Goal: Information Seeking & Learning: Check status

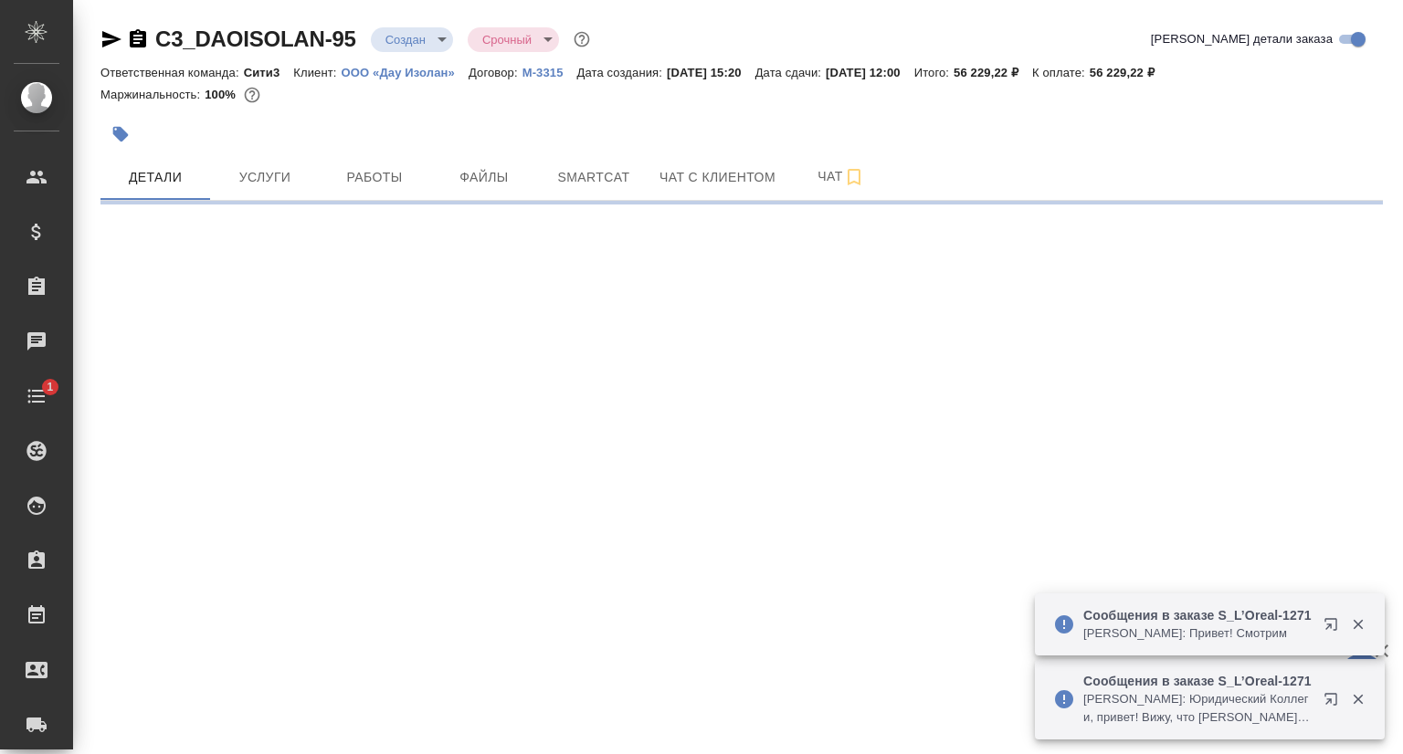
select select "RU"
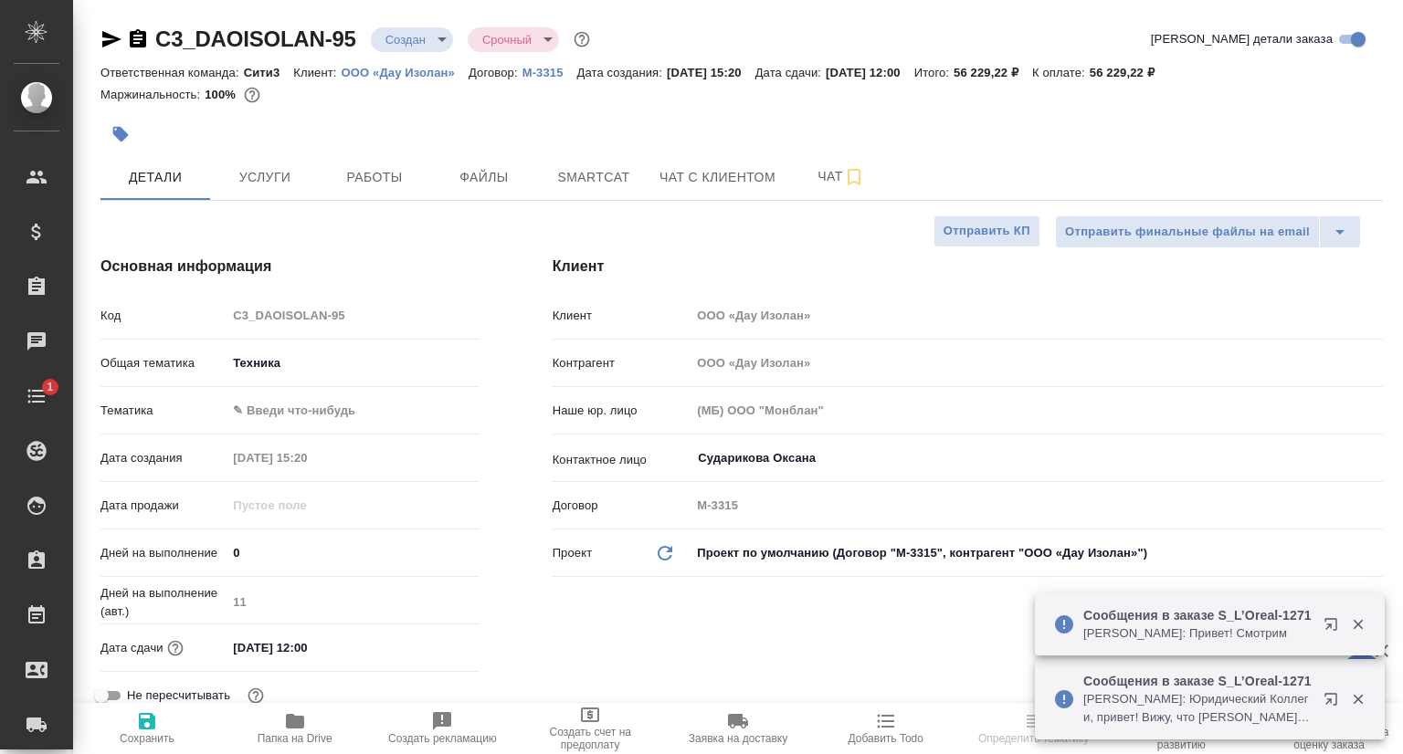
type textarea "x"
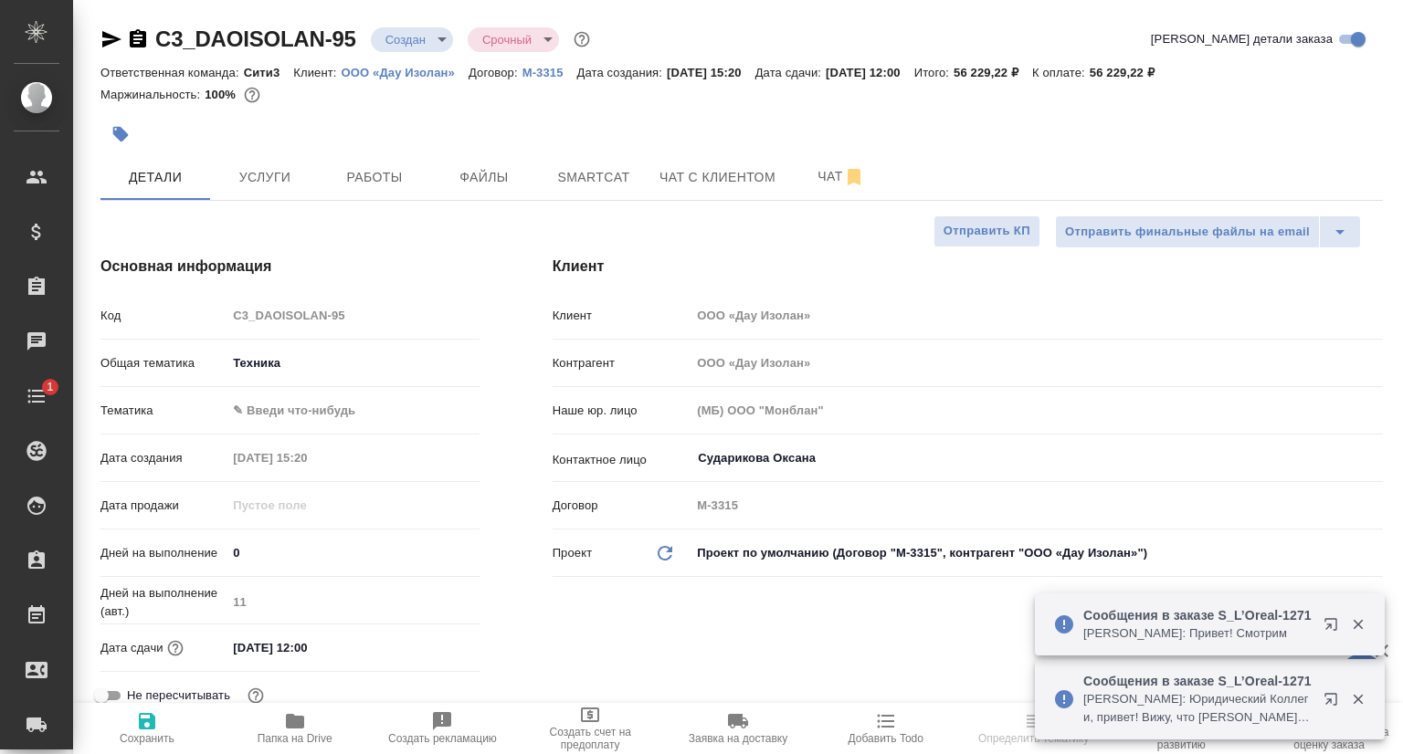
type textarea "x"
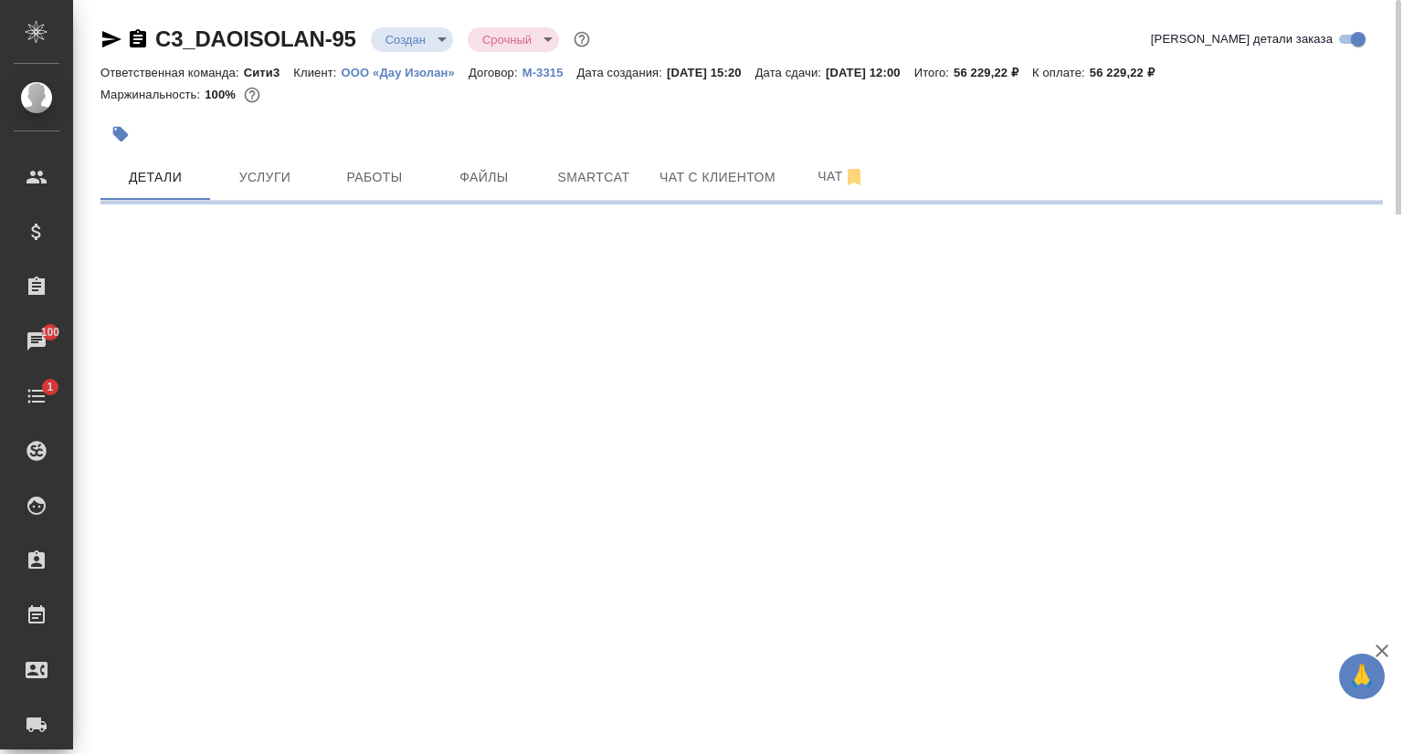
select select "RU"
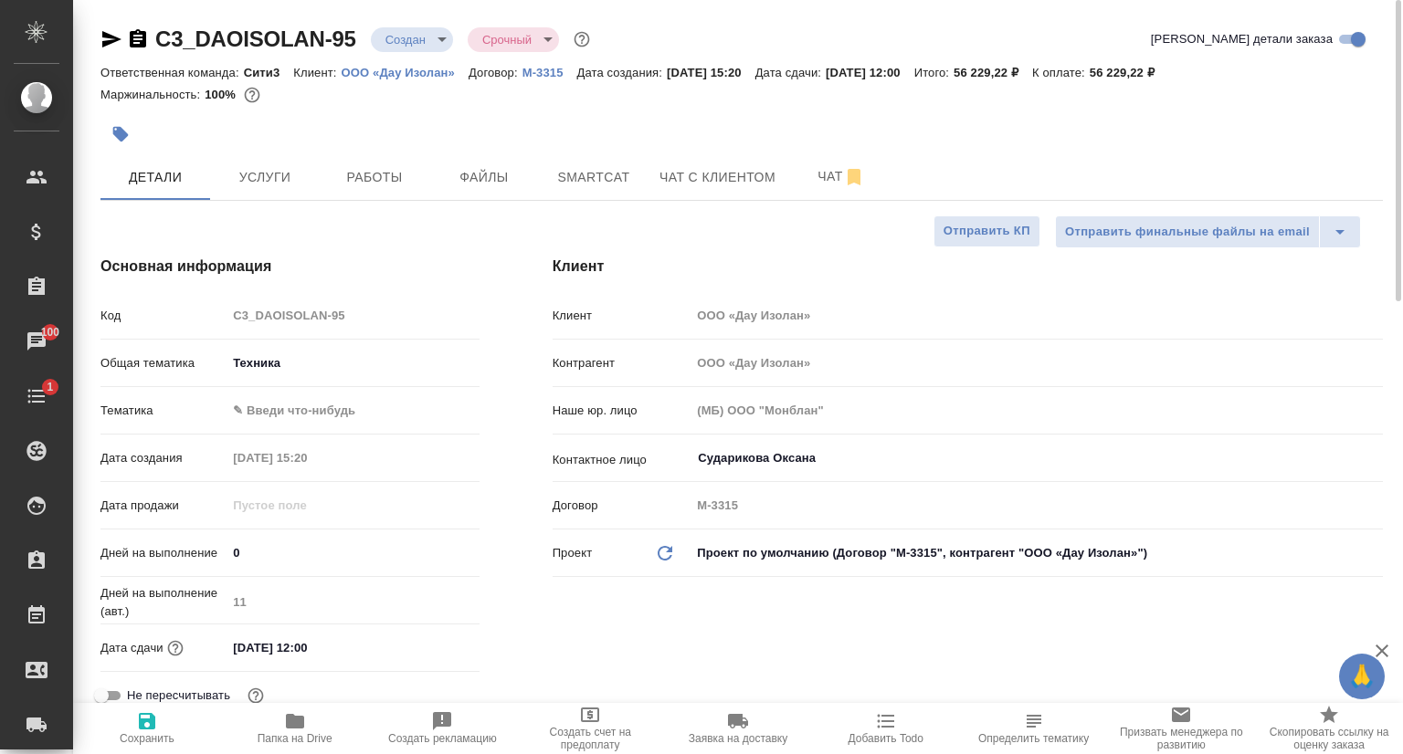
type textarea "x"
click at [413, 73] on p "ООО «Дау Изолан»" at bounding box center [405, 73] width 127 height 14
type textarea "x"
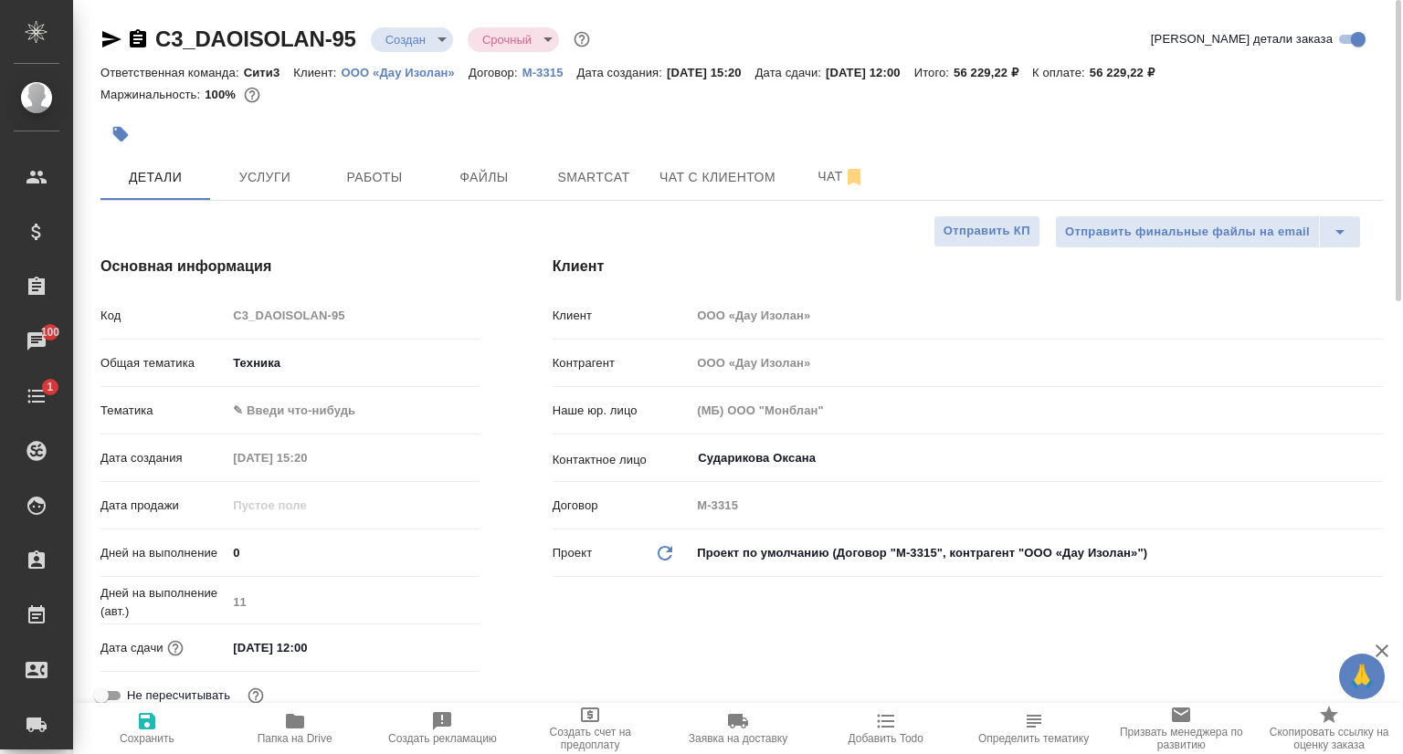
type textarea "x"
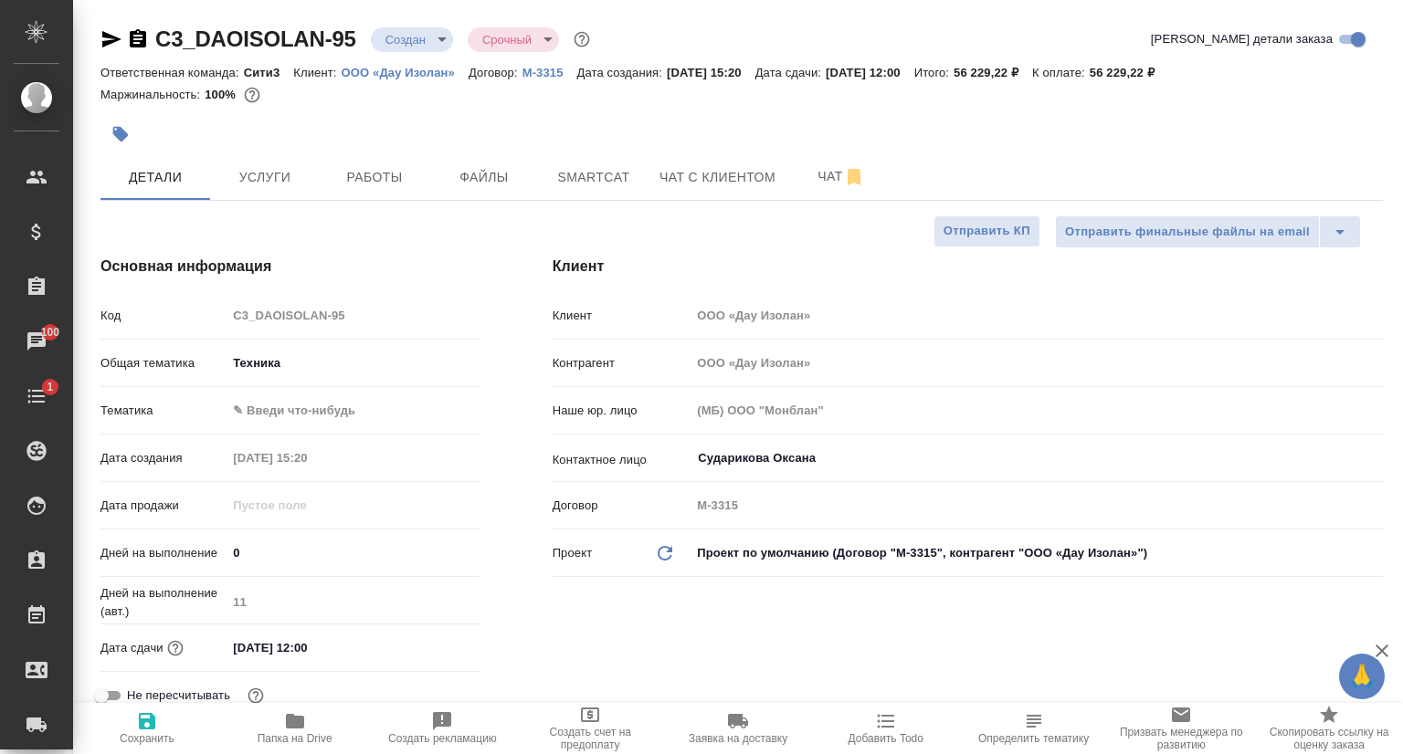
type textarea "x"
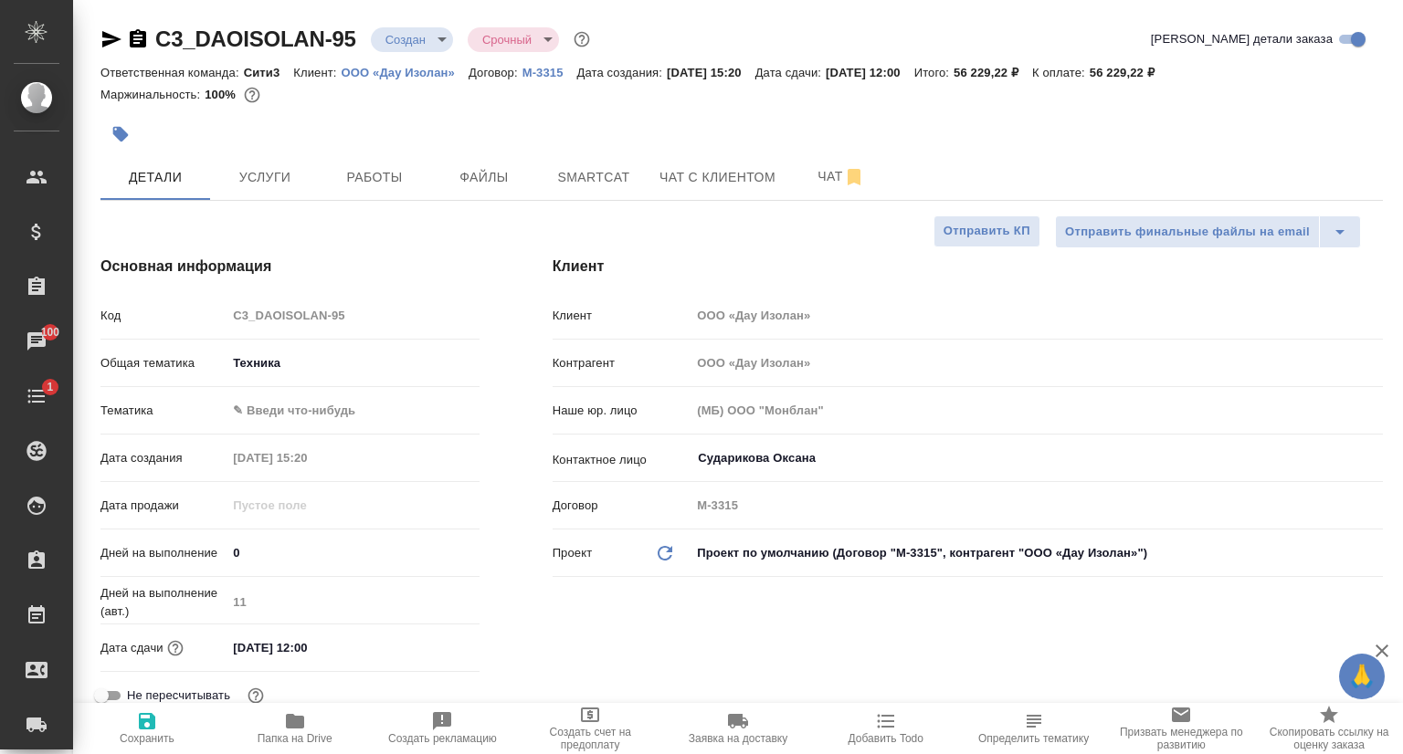
type textarea "x"
click at [273, 195] on button "Услуги" at bounding box center [265, 177] width 110 height 46
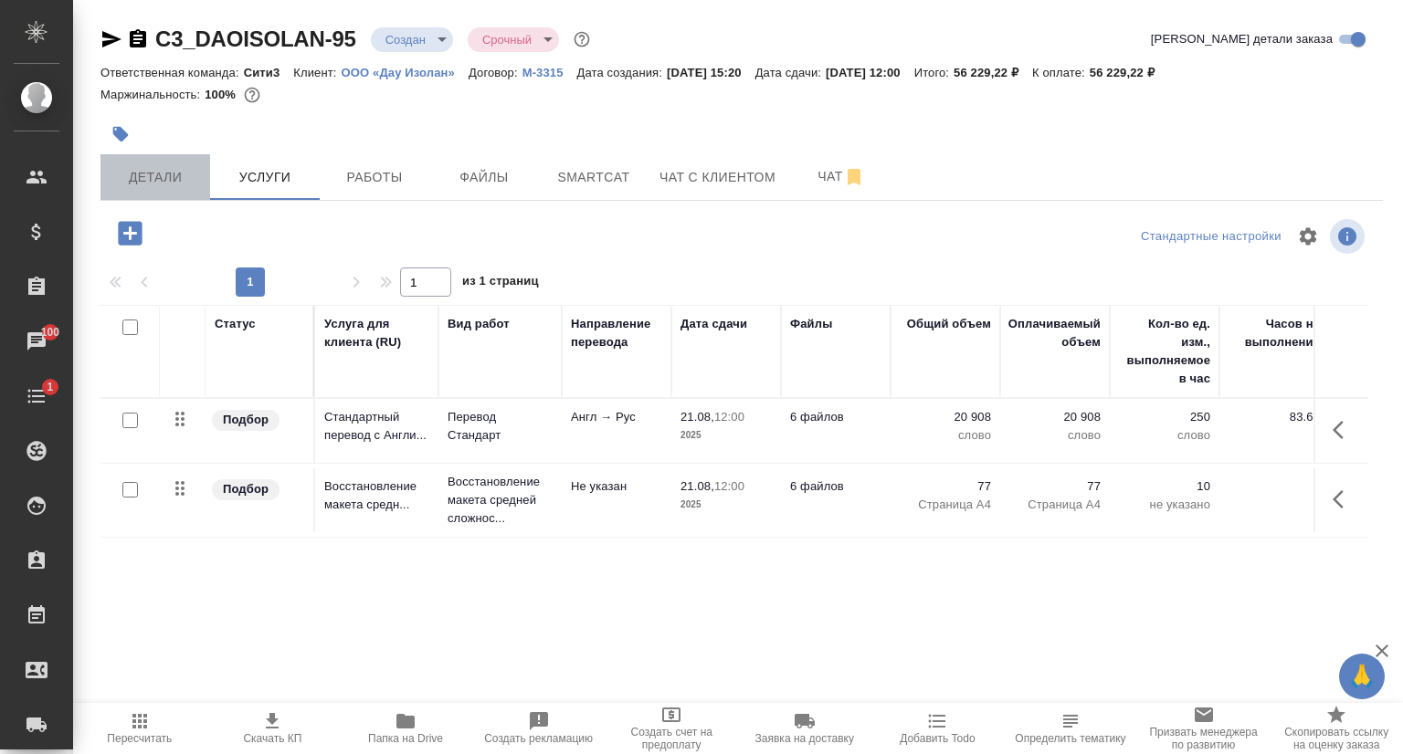
click at [174, 176] on span "Детали" at bounding box center [155, 177] width 88 height 23
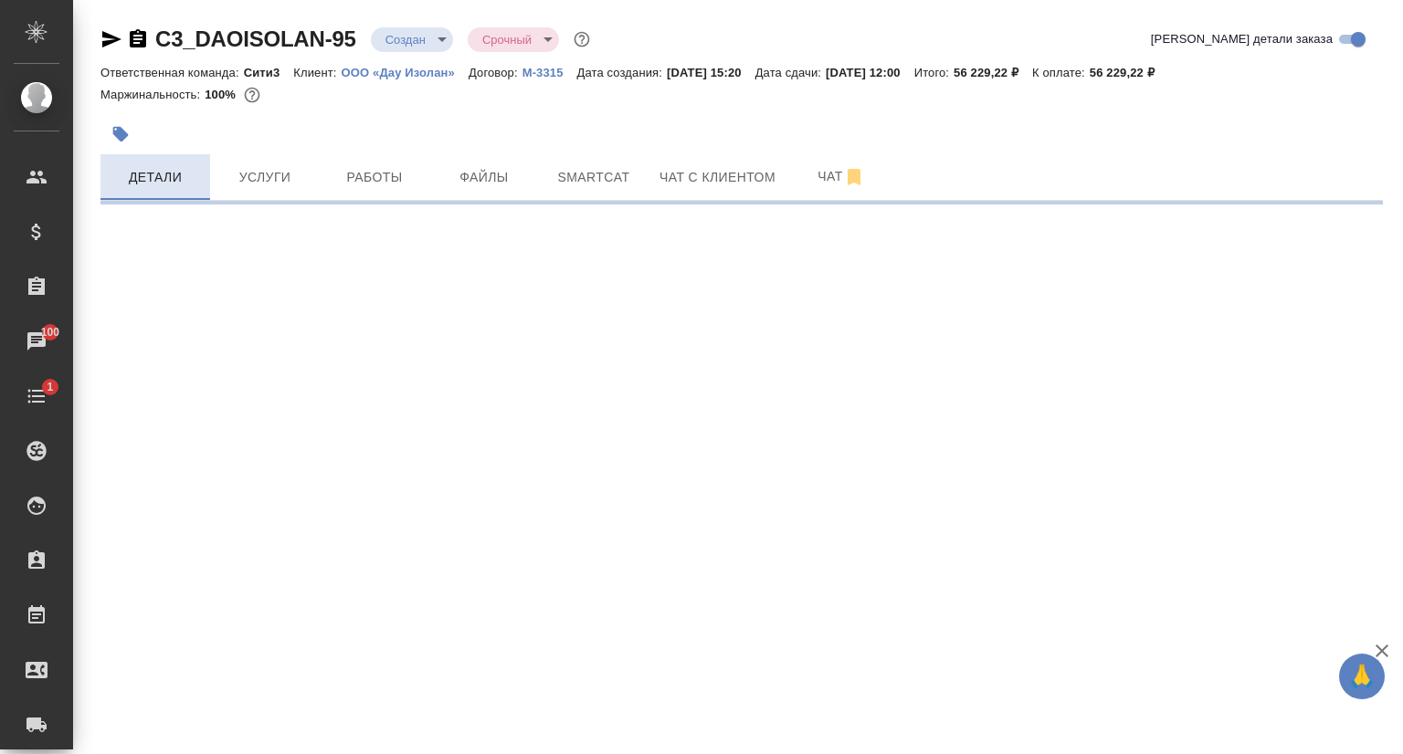
select select "RU"
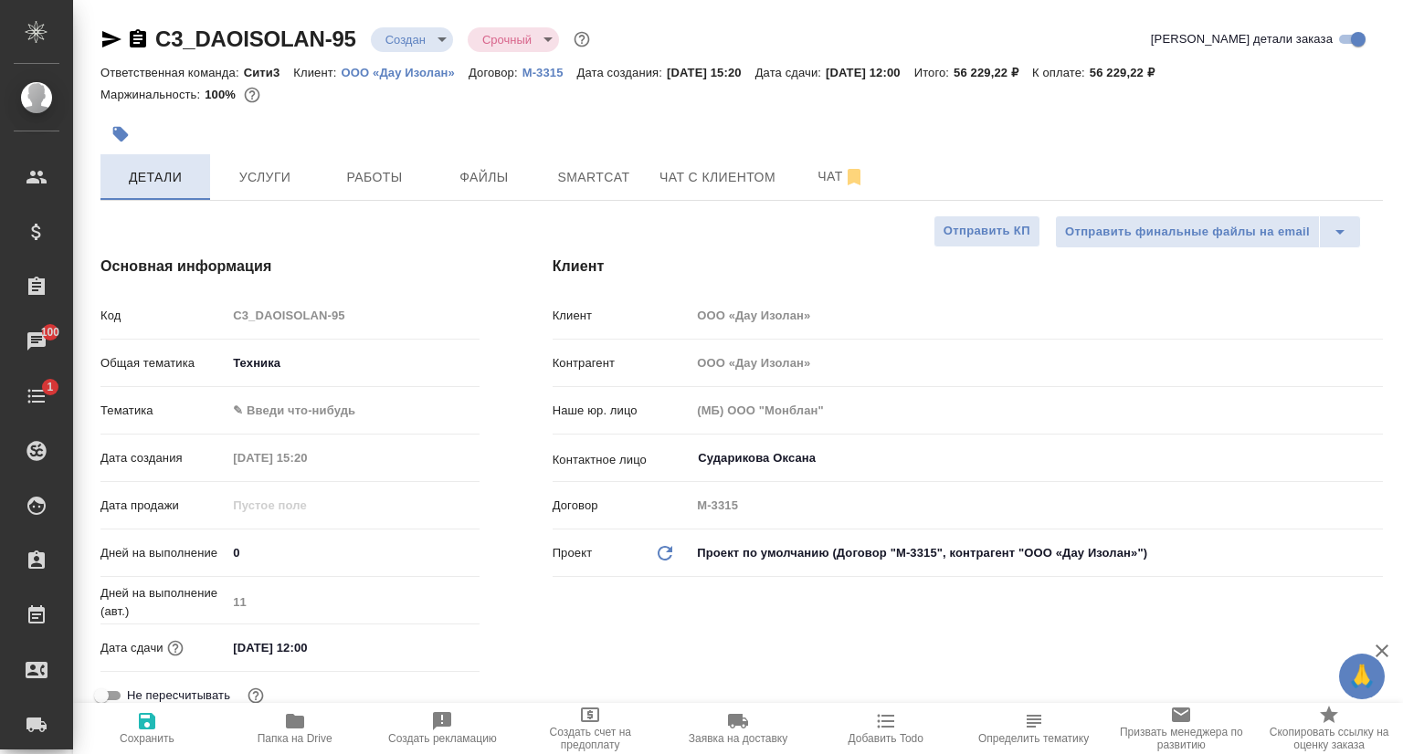
type textarea "x"
click at [250, 190] on button "Услуги" at bounding box center [265, 177] width 110 height 46
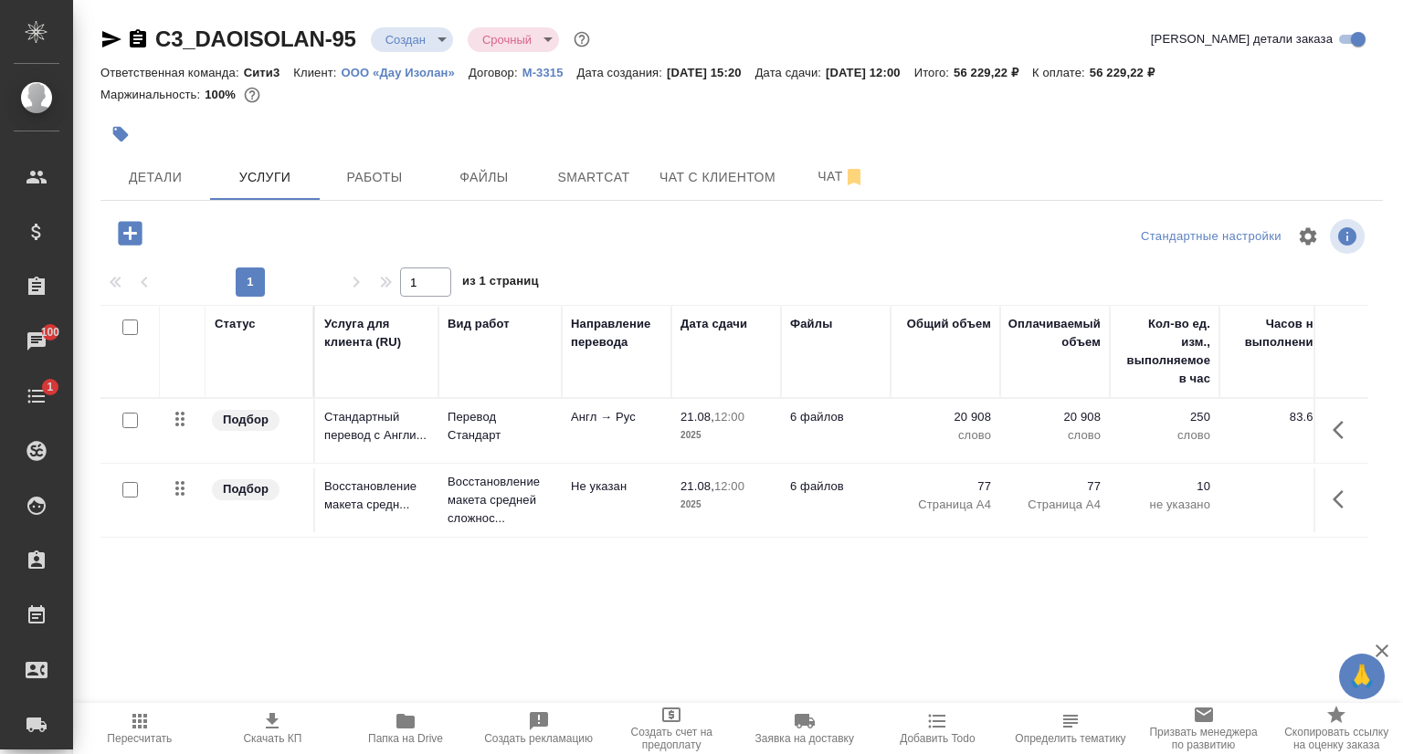
click at [404, 734] on span "Папка на Drive" at bounding box center [405, 739] width 75 height 13
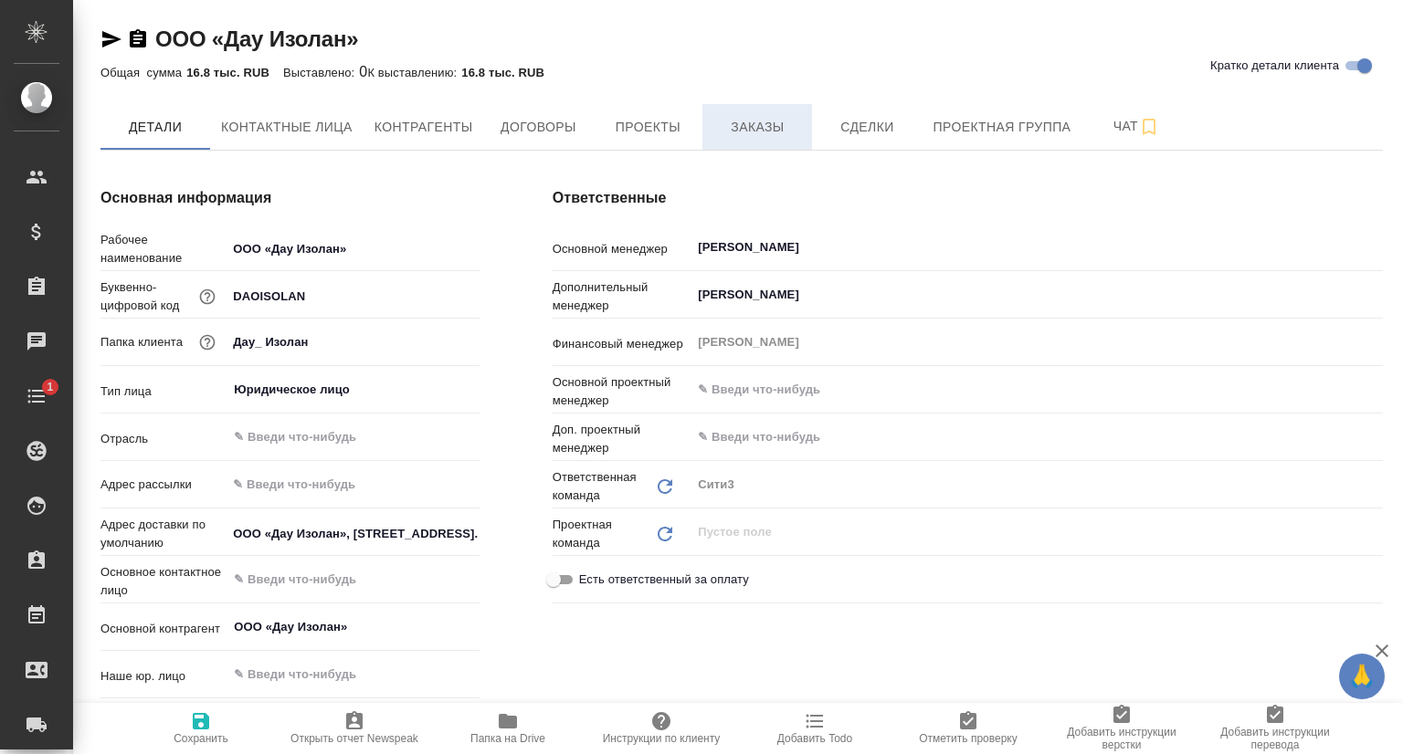
click at [725, 122] on span "Заказы" at bounding box center [757, 127] width 88 height 23
type textarea "x"
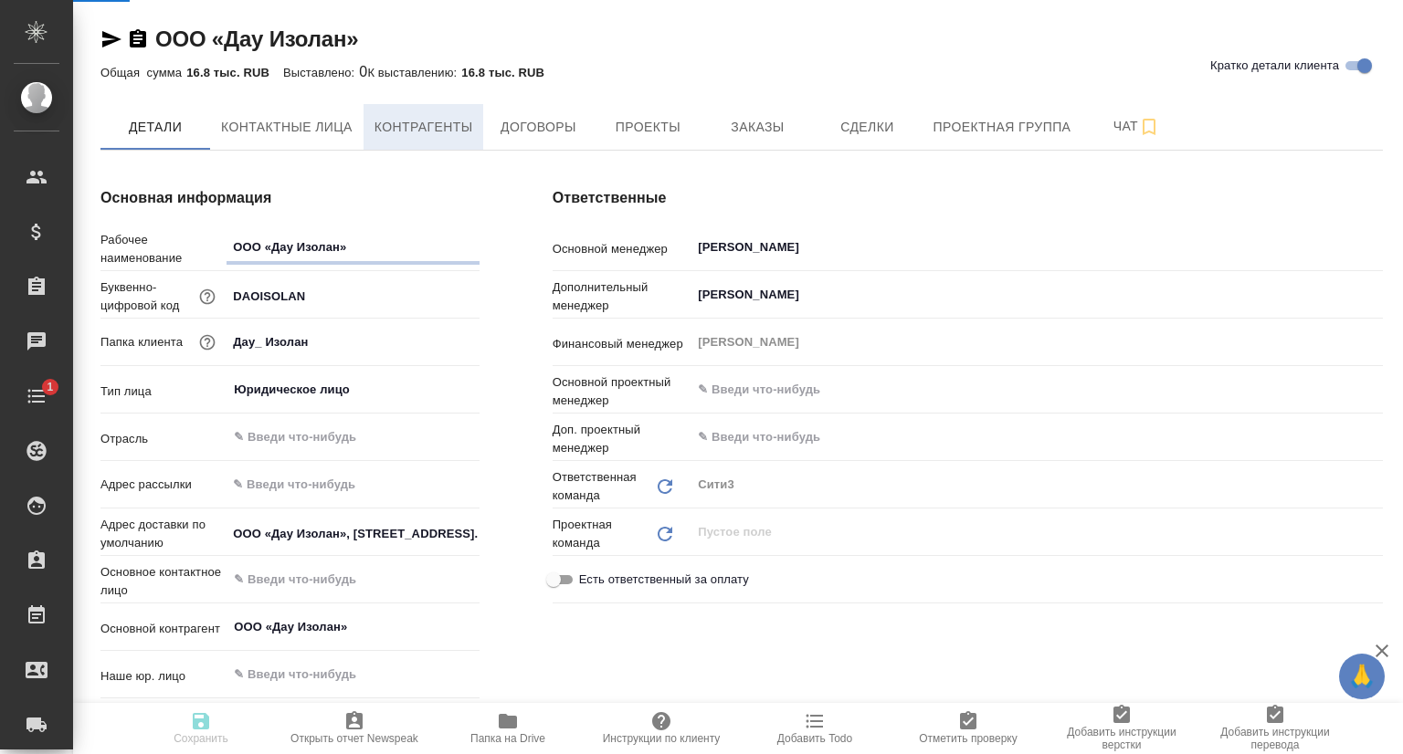
type textarea "x"
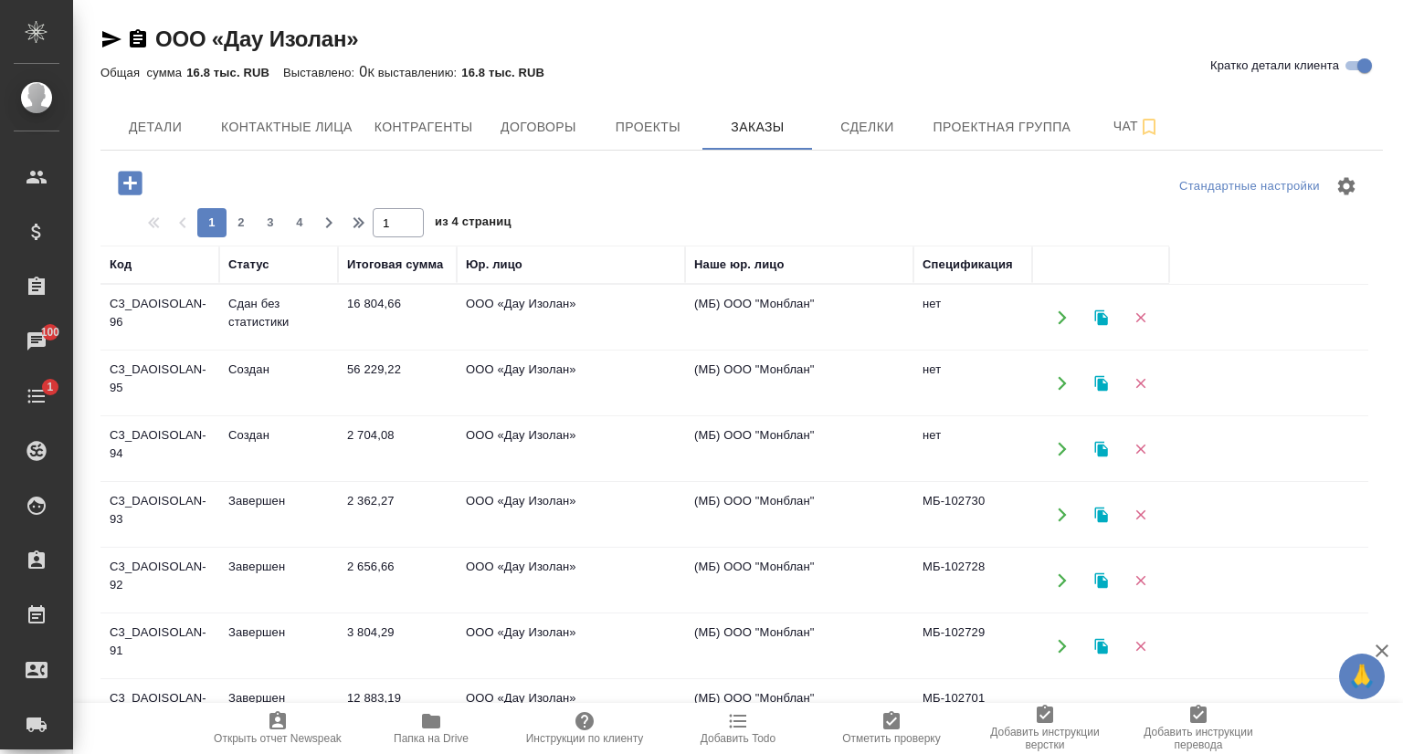
scroll to position [183, 0]
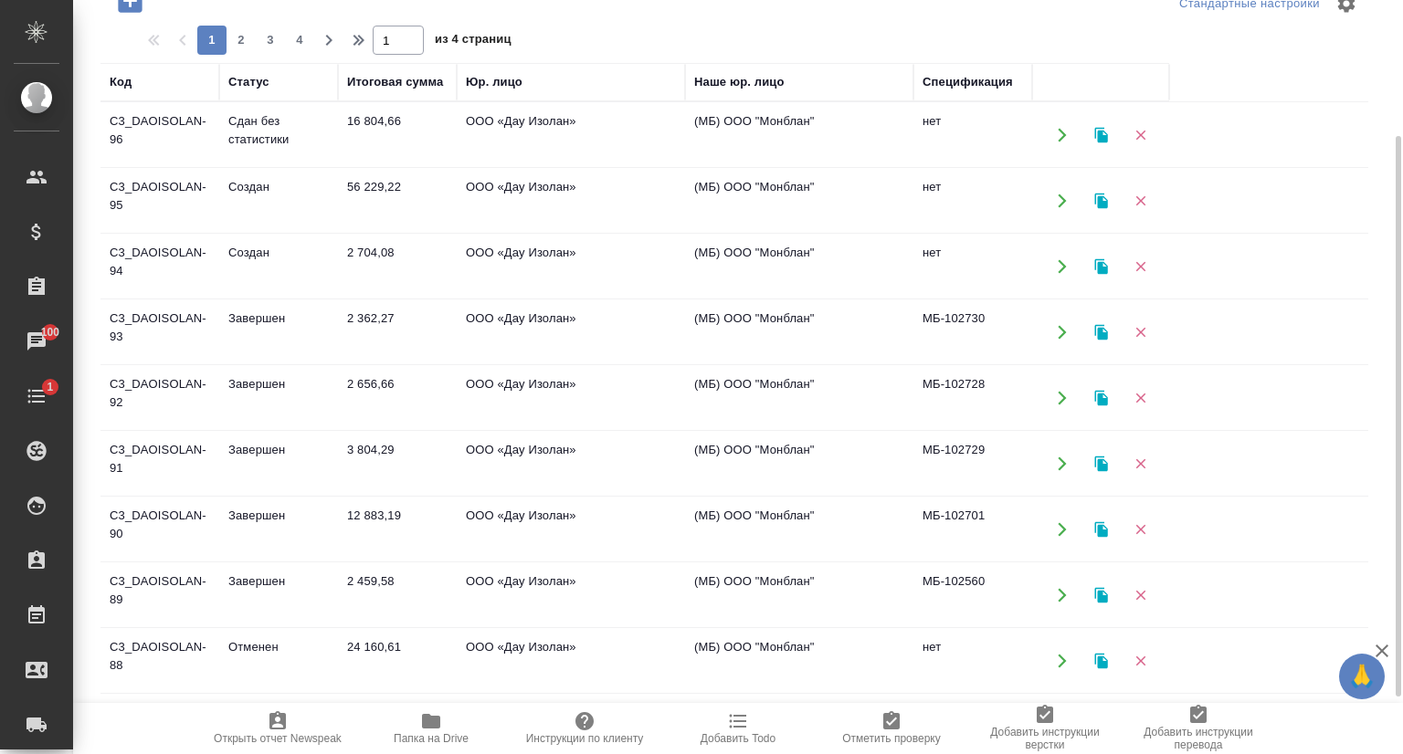
click at [247, 650] on td "Отменен" at bounding box center [278, 661] width 119 height 64
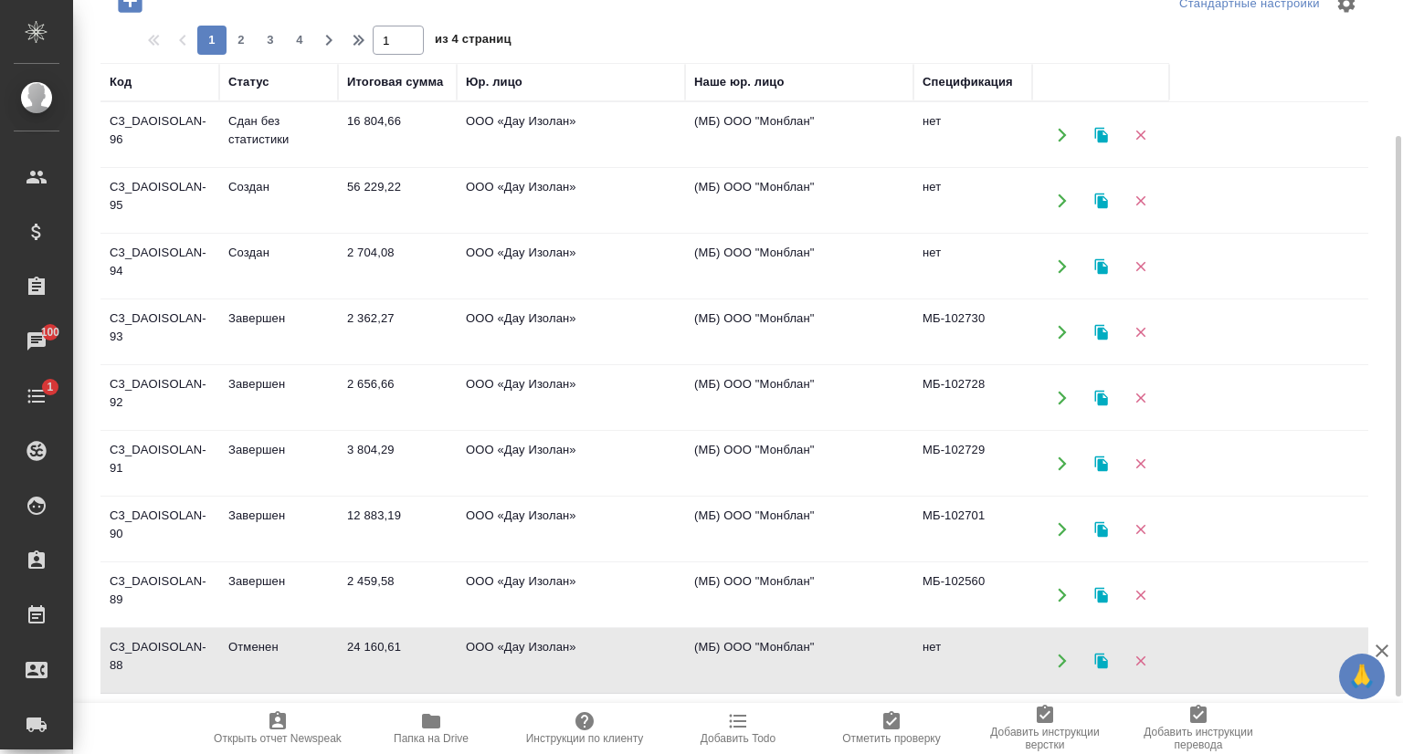
click at [247, 650] on td "Отменен" at bounding box center [278, 661] width 119 height 64
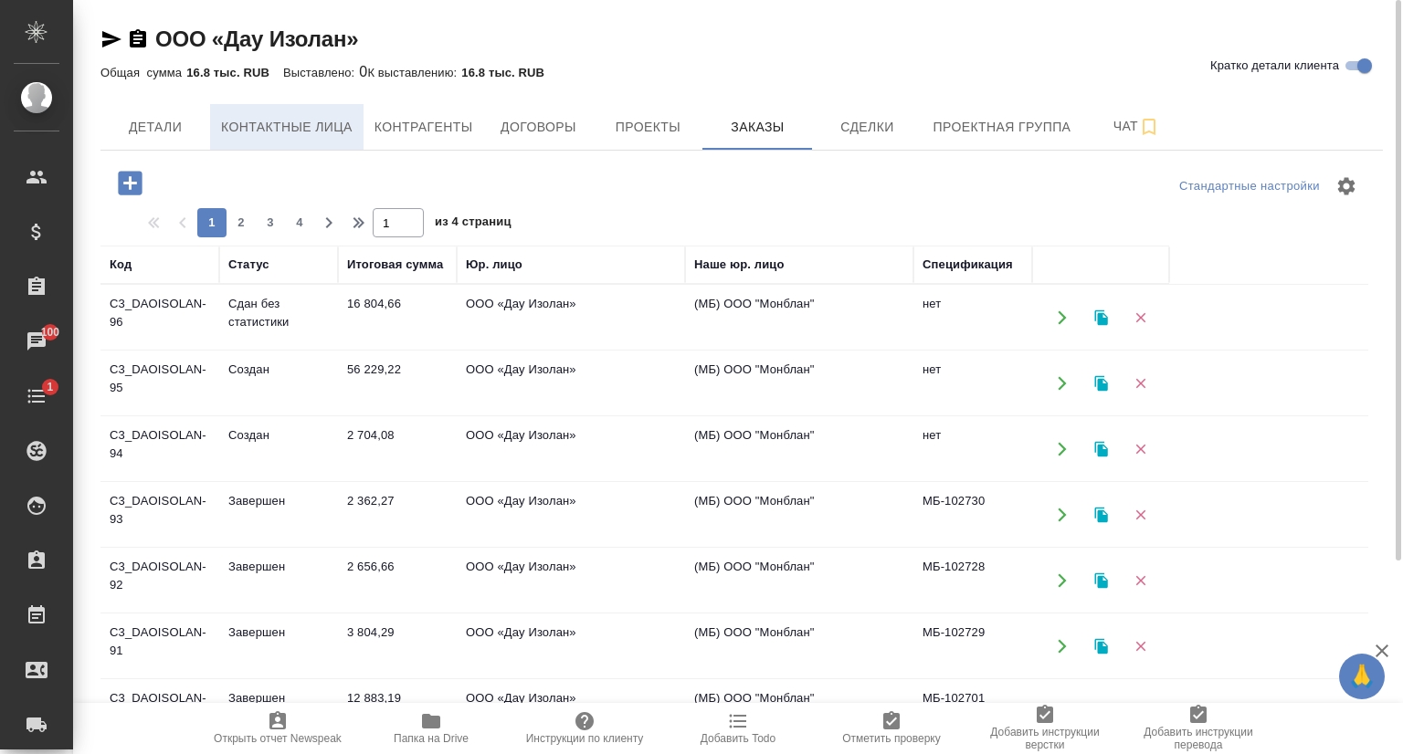
click at [278, 116] on span "Контактные лица" at bounding box center [287, 127] width 132 height 23
select select "RU"
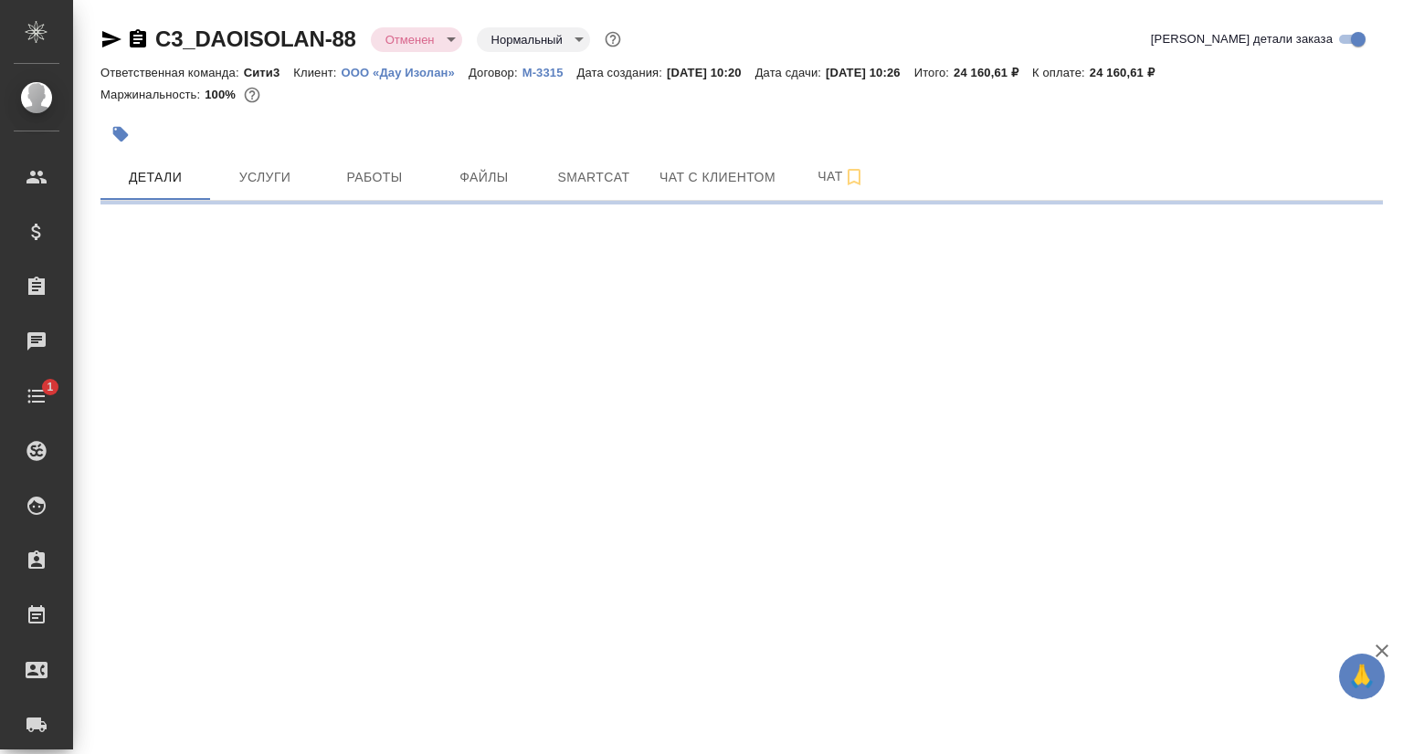
select select "RU"
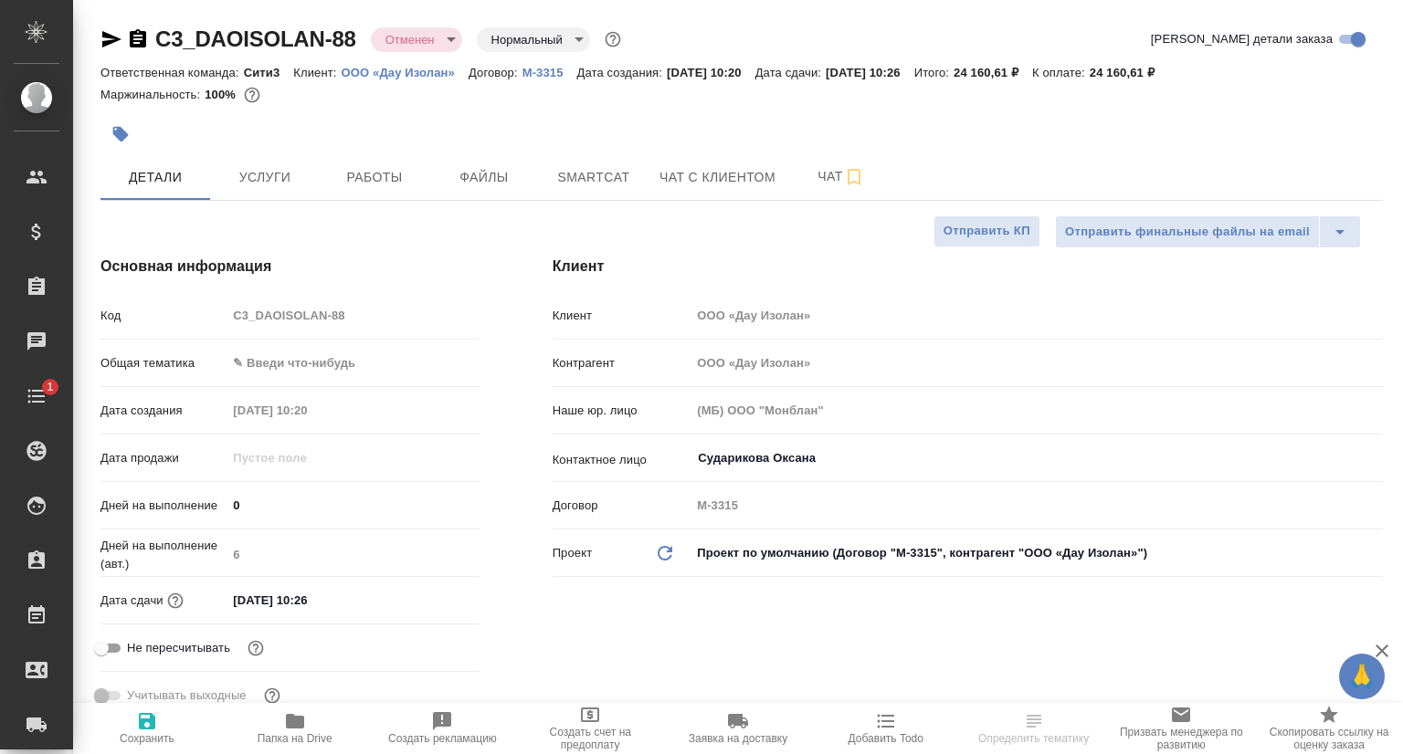
type textarea "x"
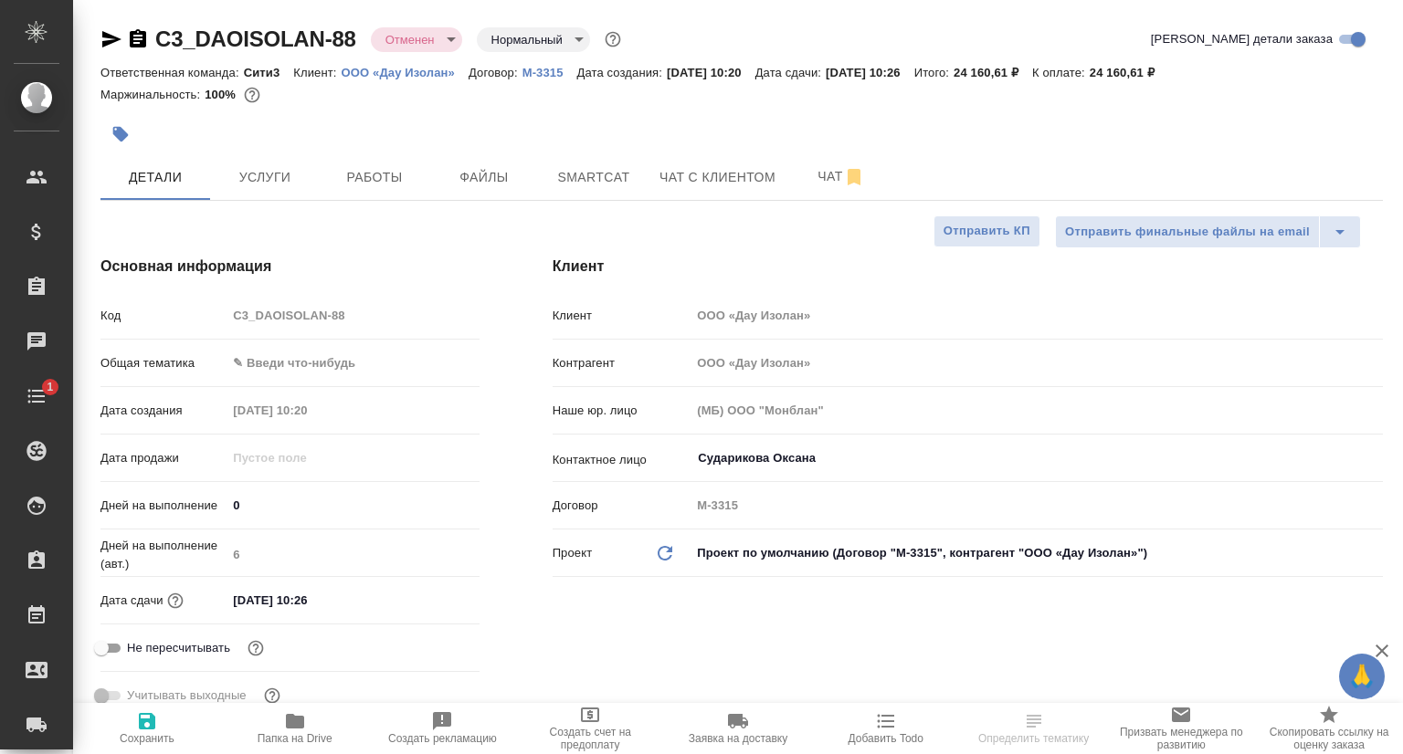
type textarea "x"
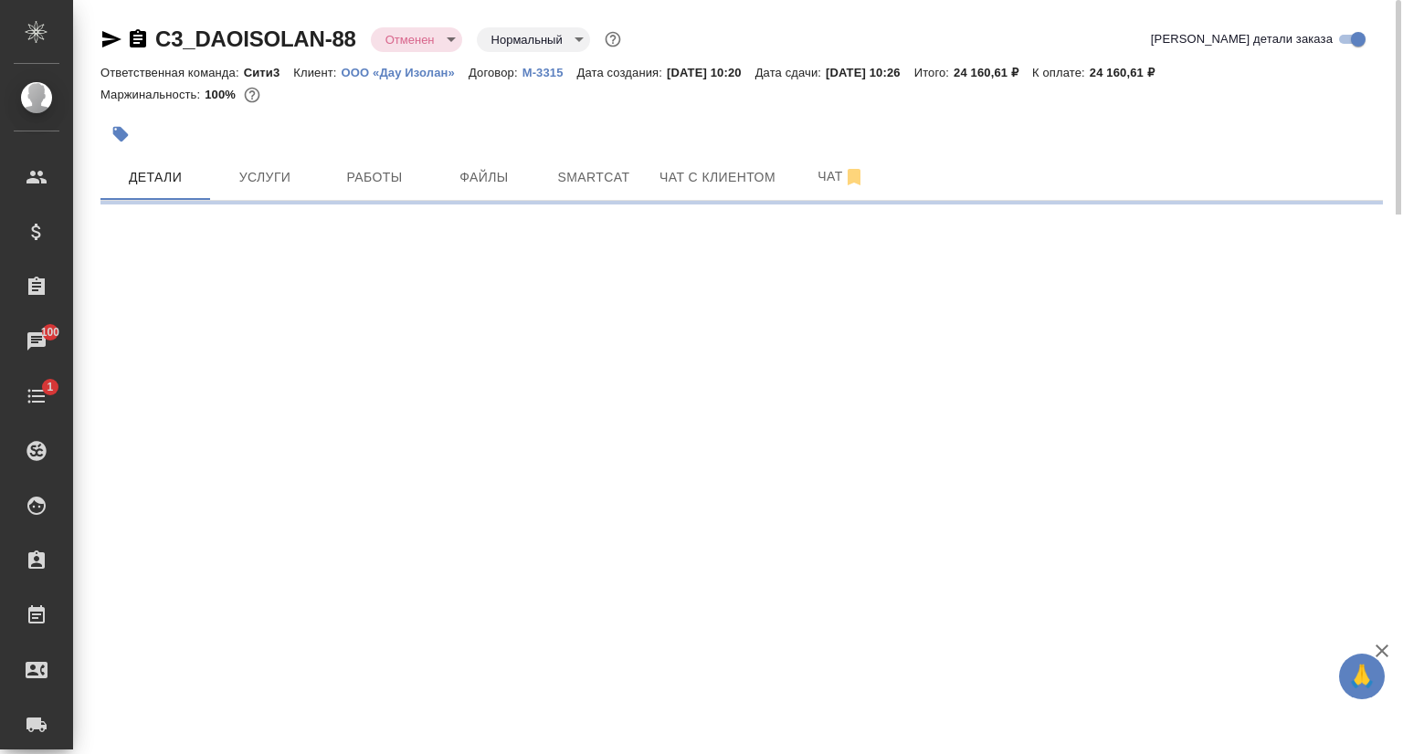
select select "RU"
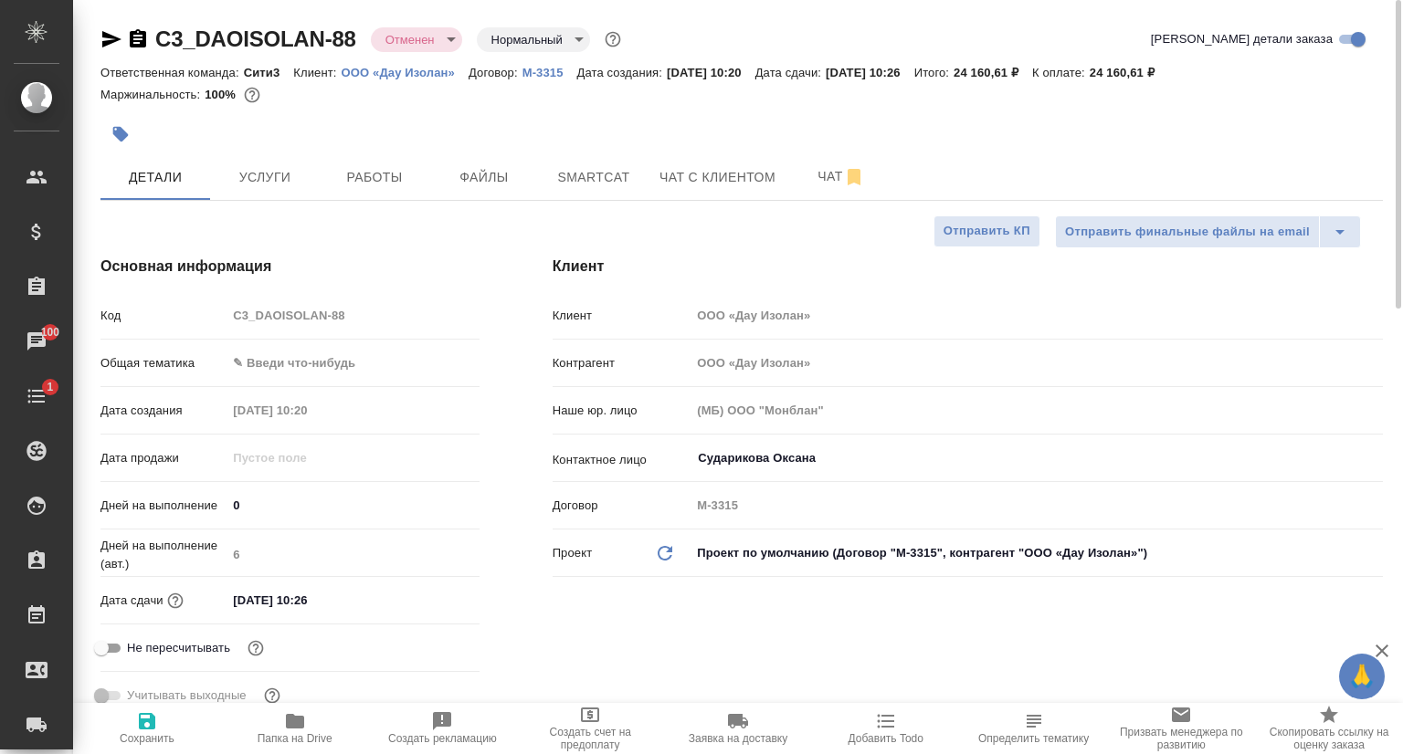
type textarea "x"
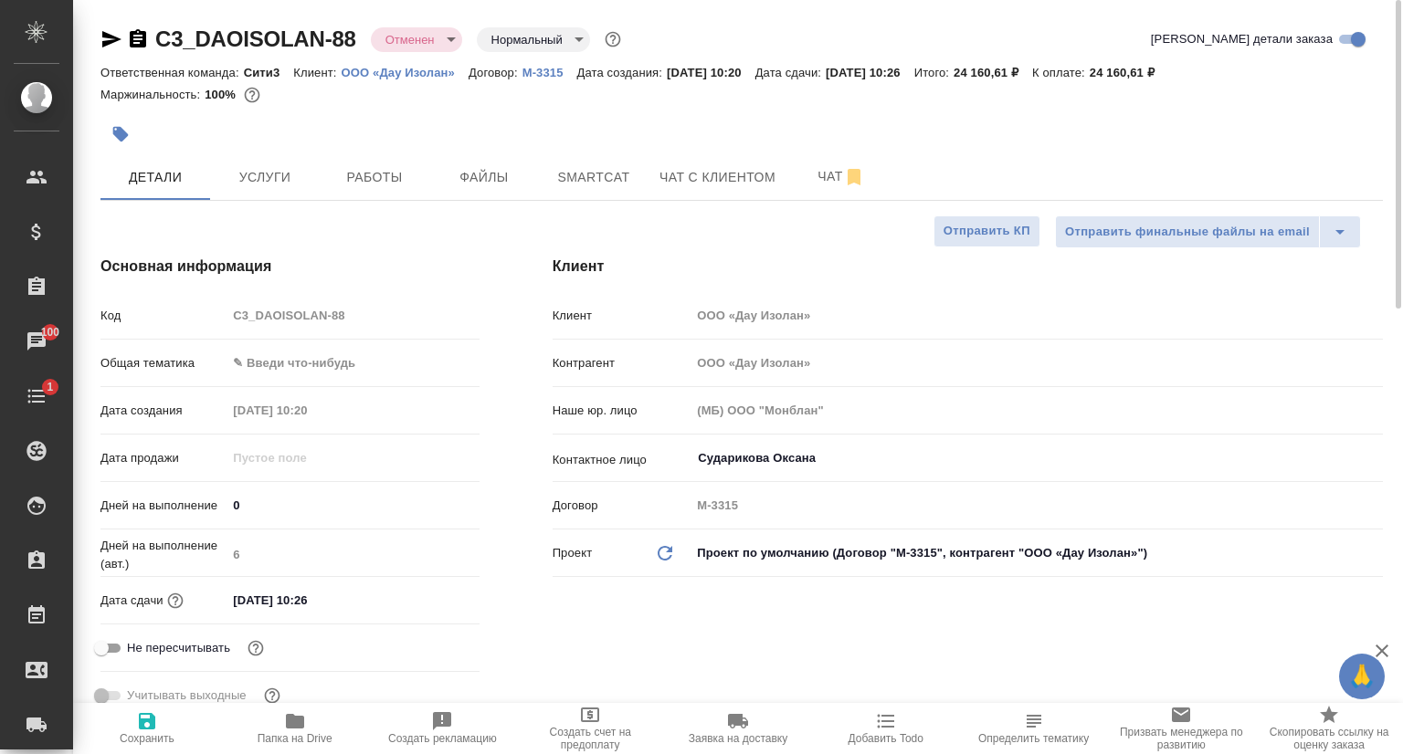
type textarea "x"
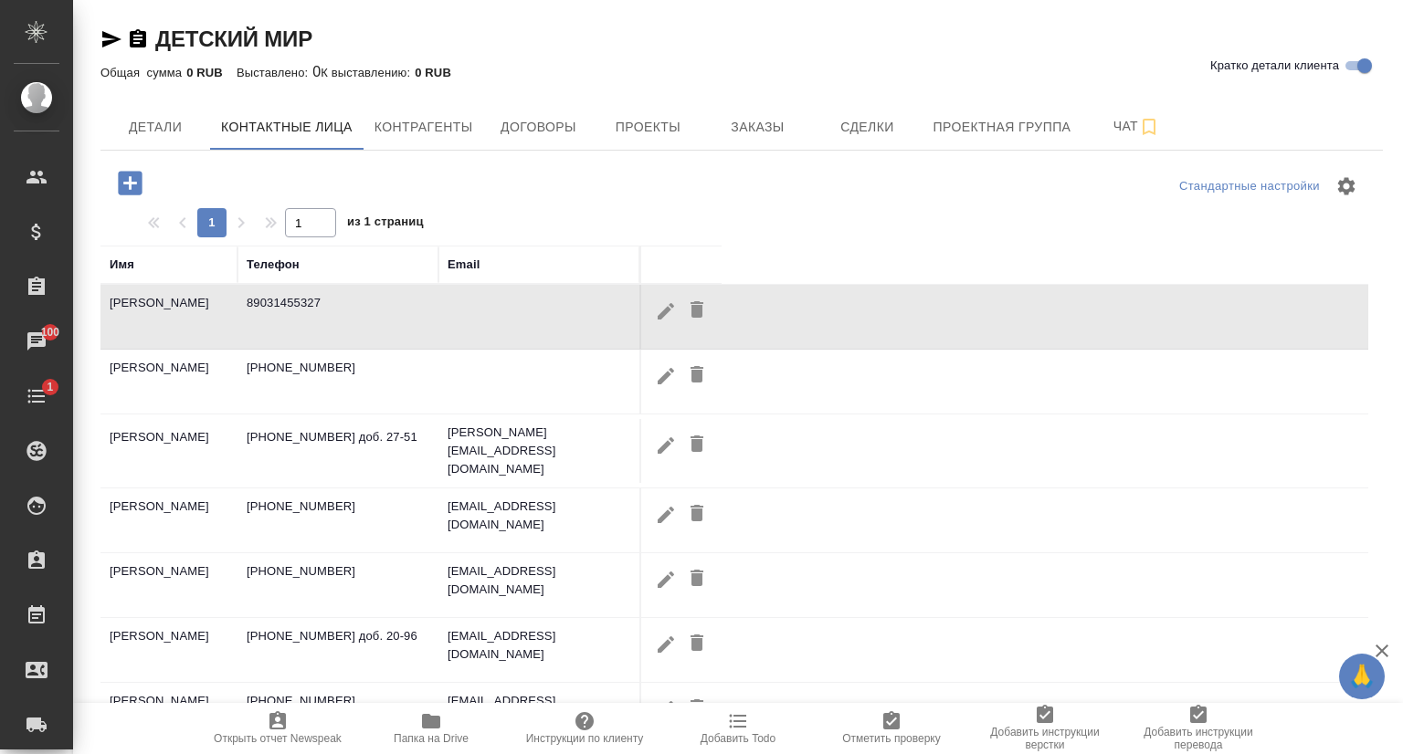
select select "RU"
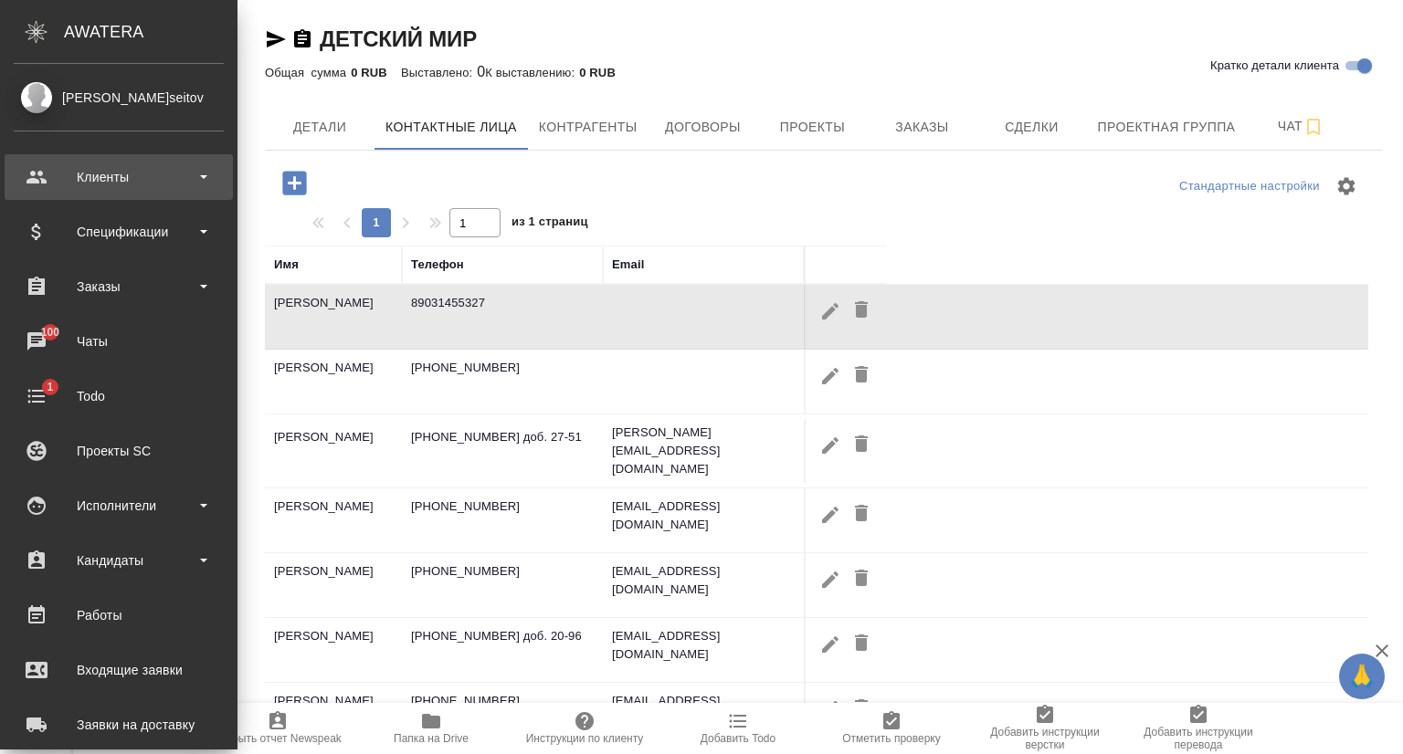
click at [127, 176] on div "Клиенты" at bounding box center [119, 176] width 210 height 27
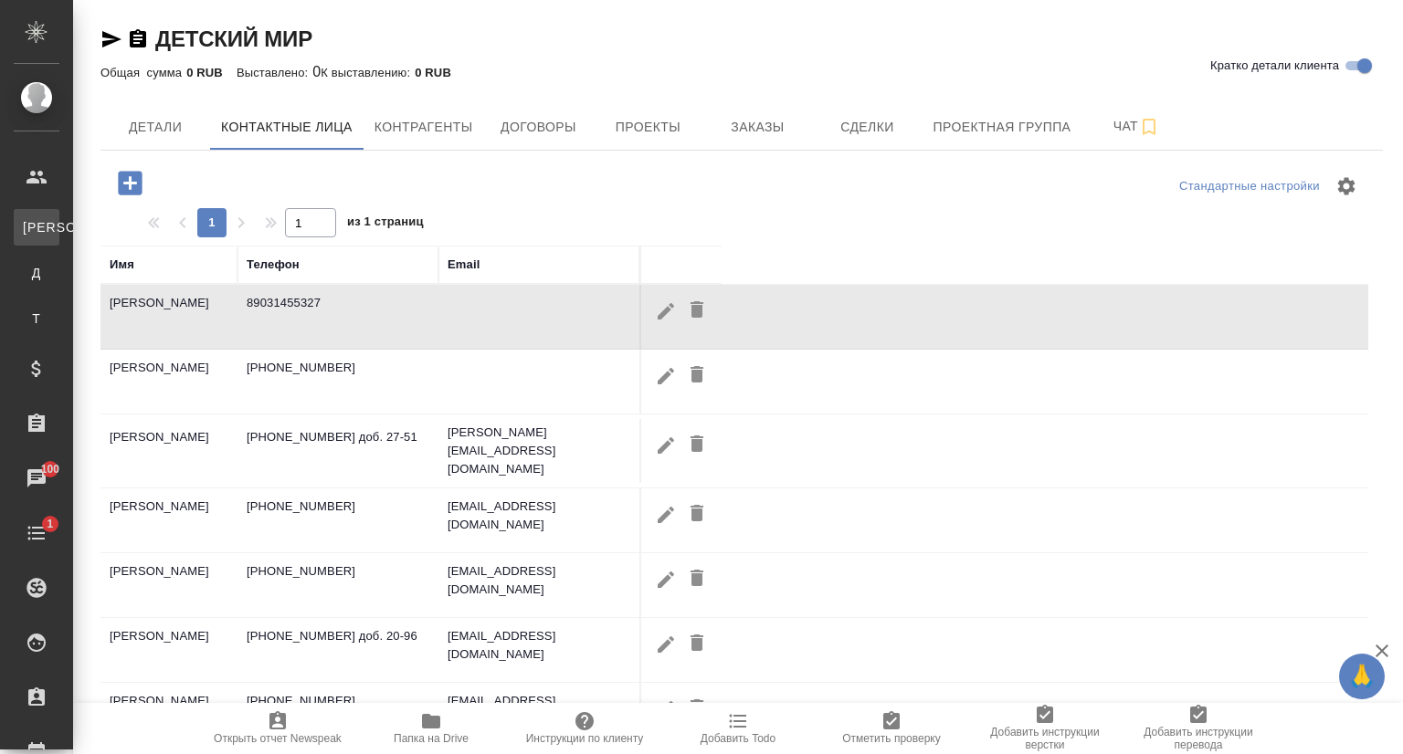
click at [27, 226] on div "Клиенты" at bounding box center [13, 227] width 27 height 18
select select "RU"
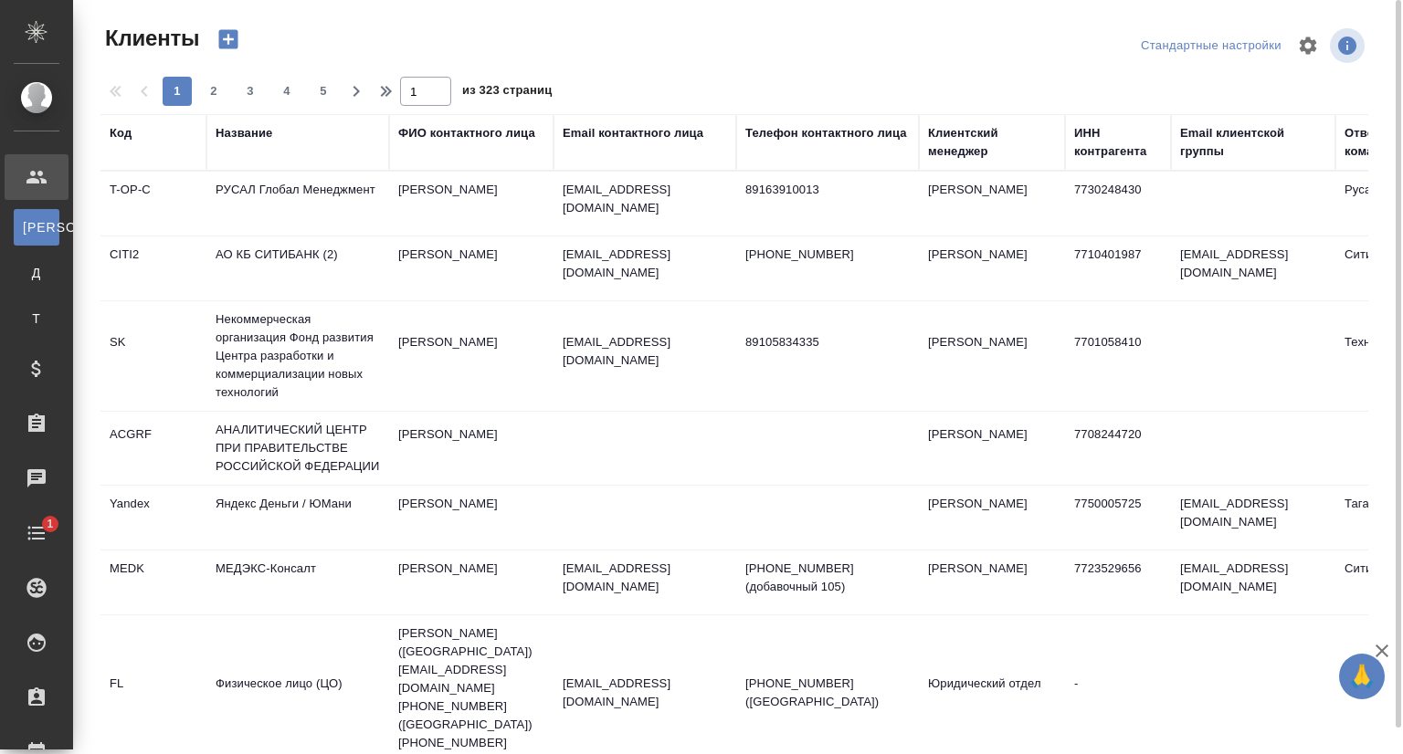
click at [261, 121] on th "Название" at bounding box center [297, 142] width 183 height 57
click at [257, 134] on div "Название" at bounding box center [244, 133] width 57 height 18
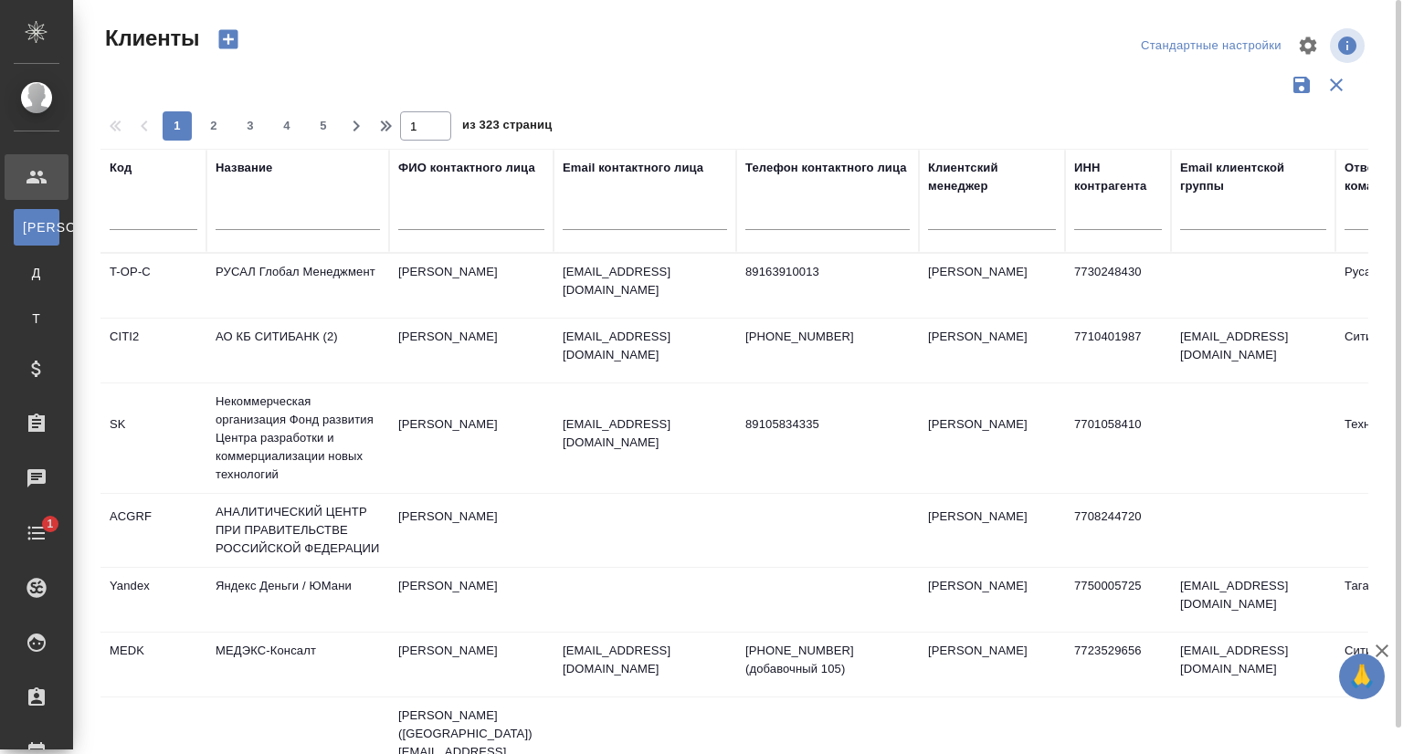
click at [259, 218] on input "text" at bounding box center [298, 218] width 164 height 23
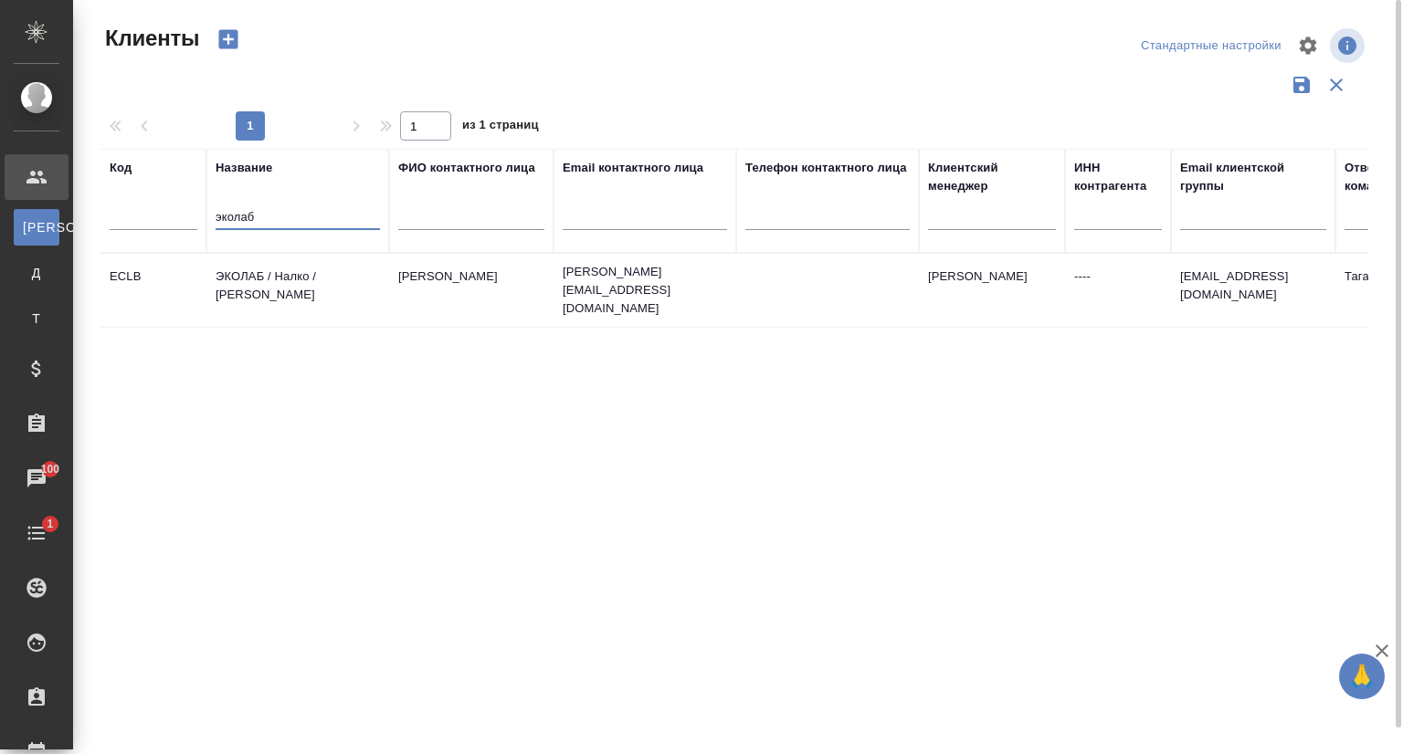
type input "эколаб"
click at [291, 273] on td "ЭКОЛАБ / Налко / Сид лайнз" at bounding box center [297, 290] width 183 height 64
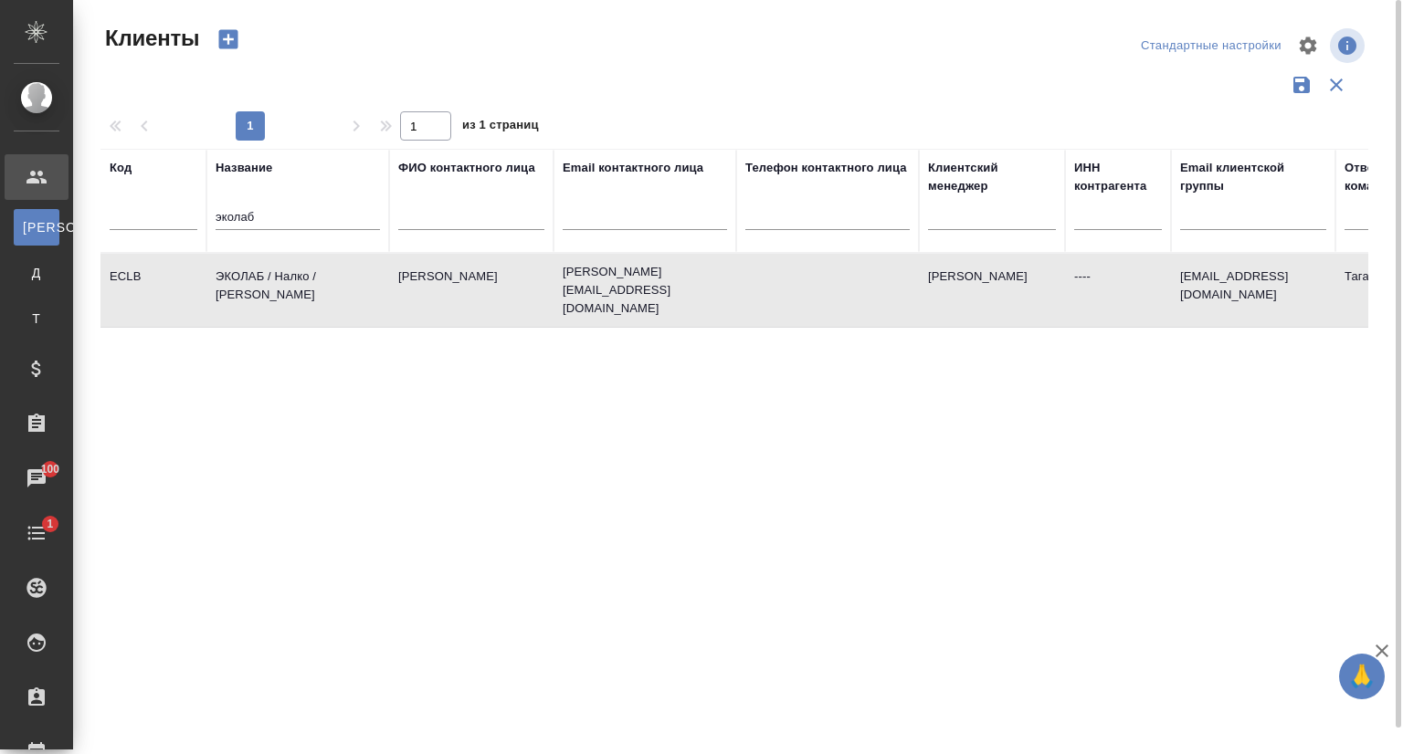
click at [291, 273] on td "ЭКОЛАБ / Налко / Сид лайнз" at bounding box center [297, 290] width 183 height 64
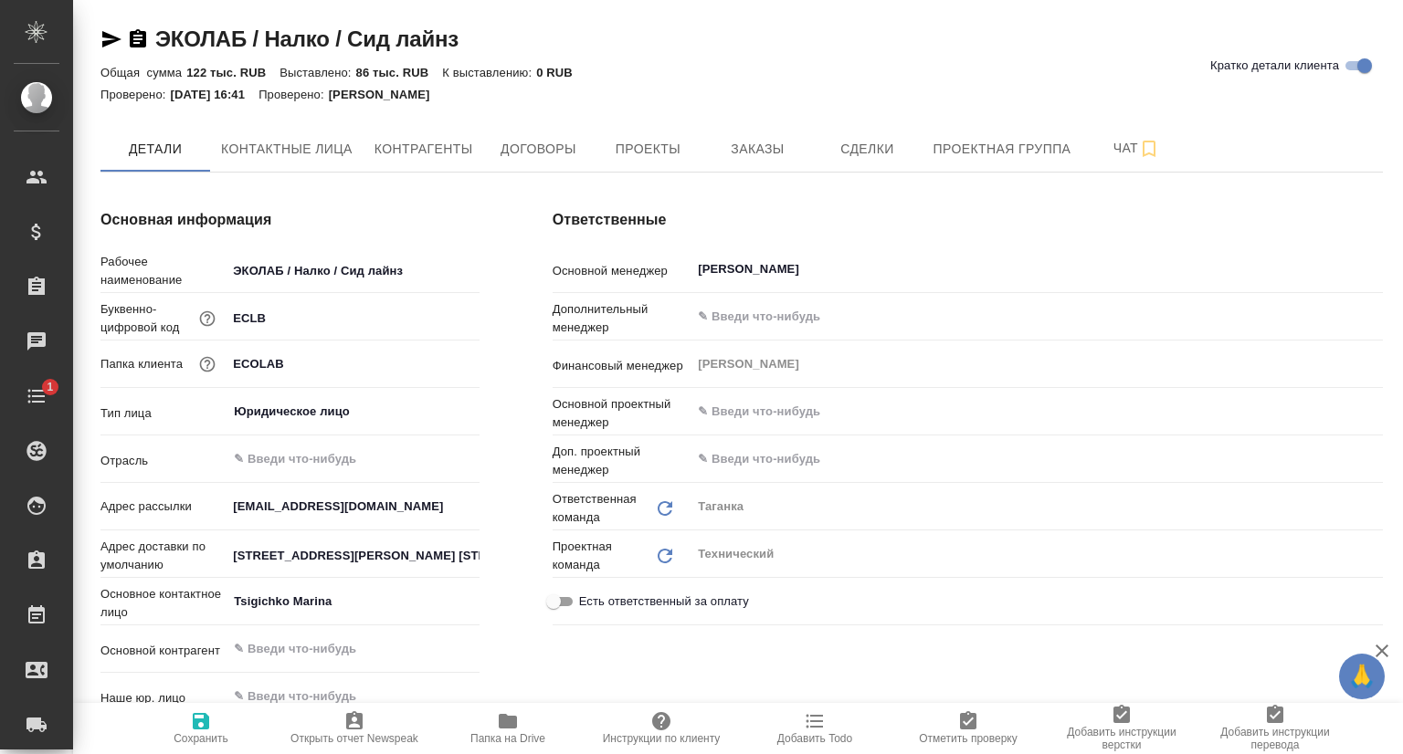
type textarea "x"
click at [651, 138] on span "Проекты" at bounding box center [648, 149] width 88 height 23
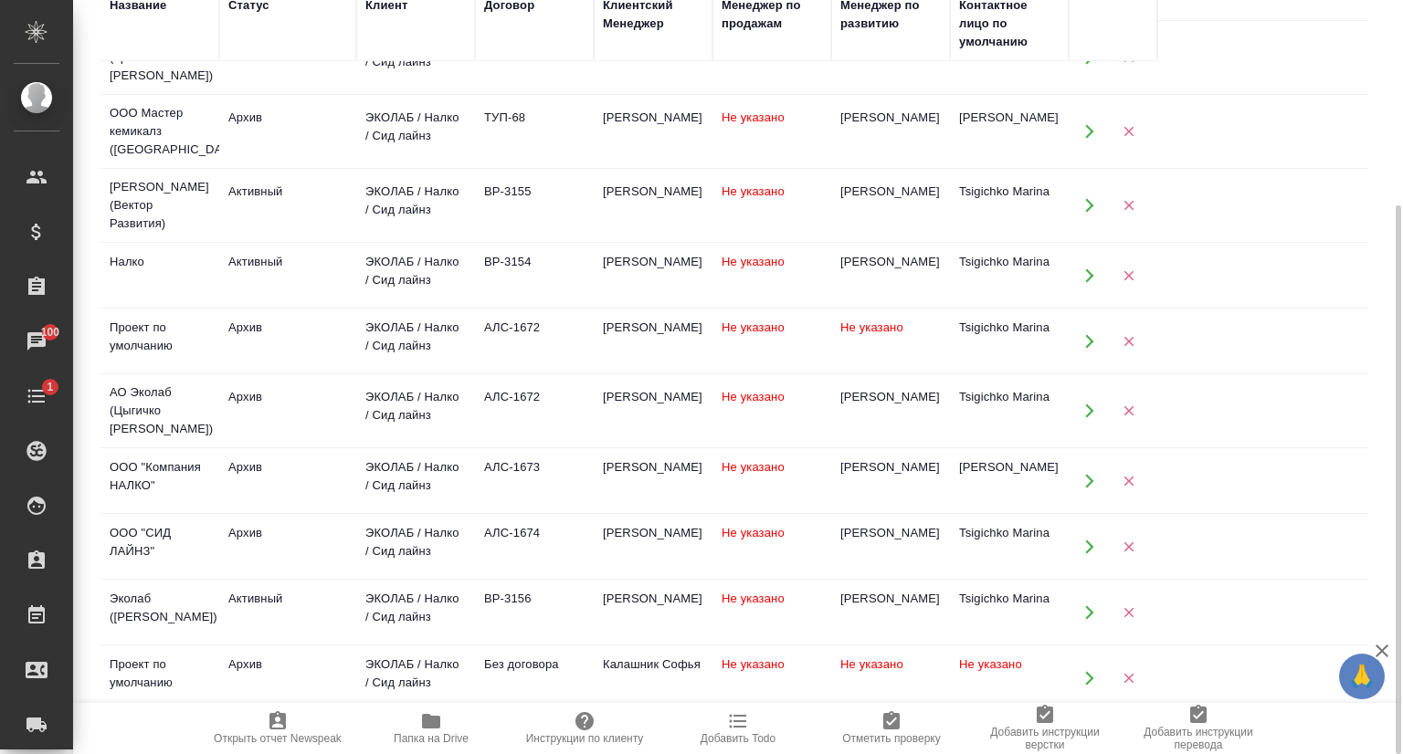
scroll to position [183, 0]
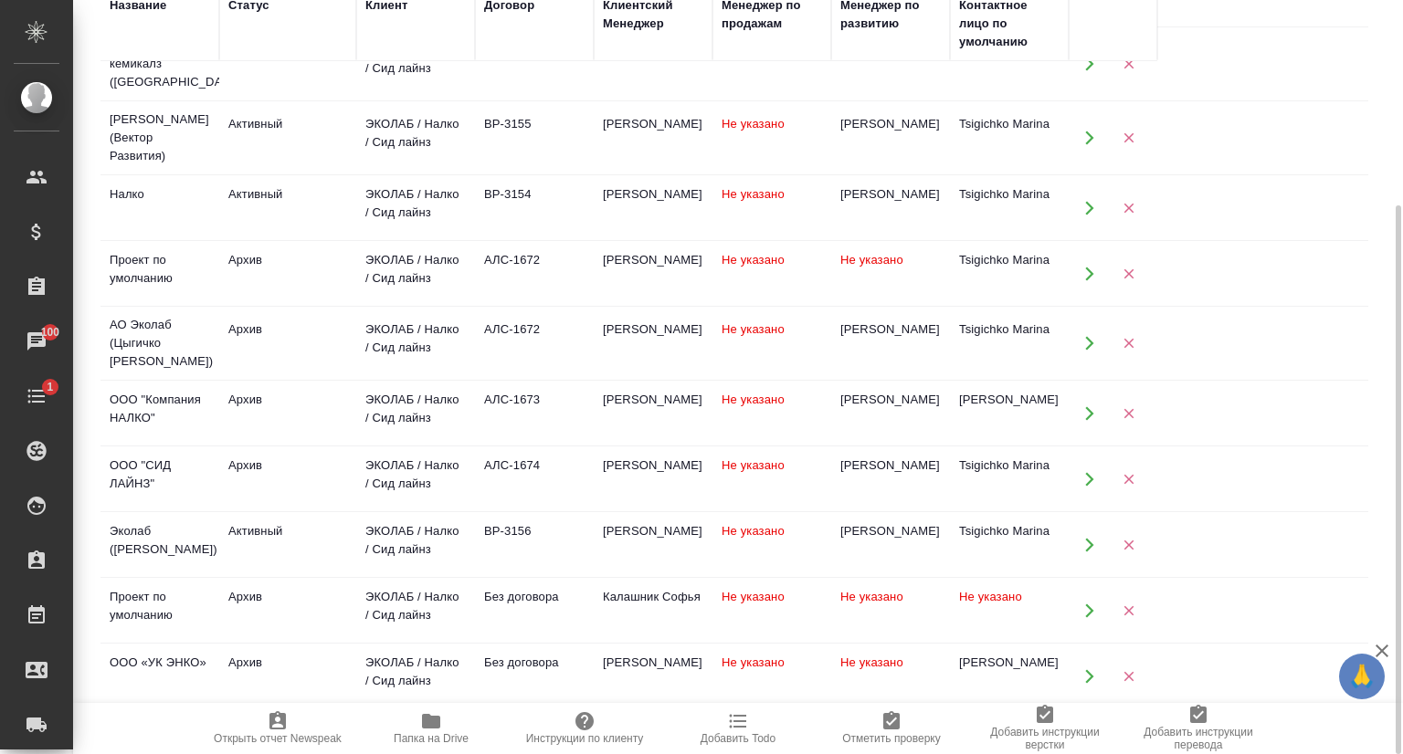
click at [897, 659] on td "Не указано" at bounding box center [890, 677] width 119 height 64
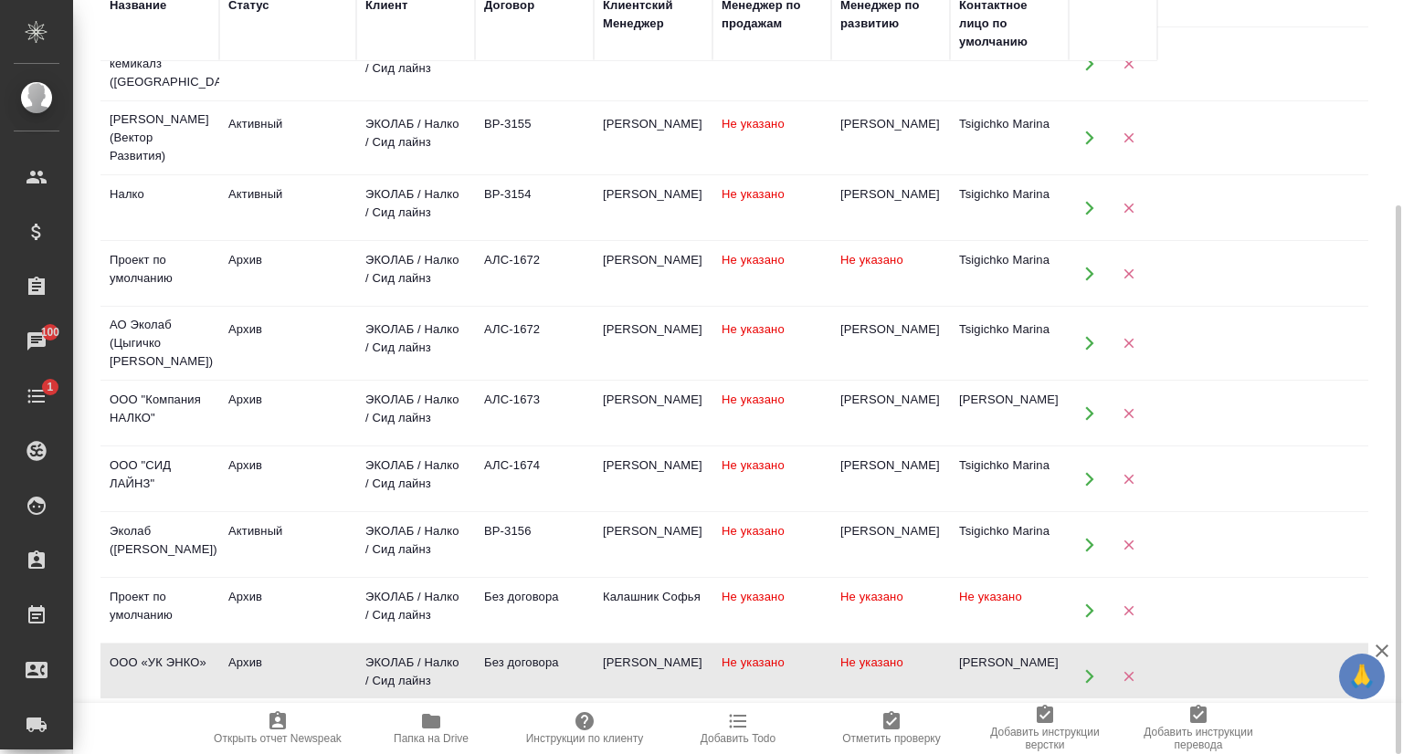
click at [897, 658] on td "Не указано" at bounding box center [890, 677] width 119 height 64
click at [881, 608] on td "Не указано" at bounding box center [890, 611] width 119 height 64
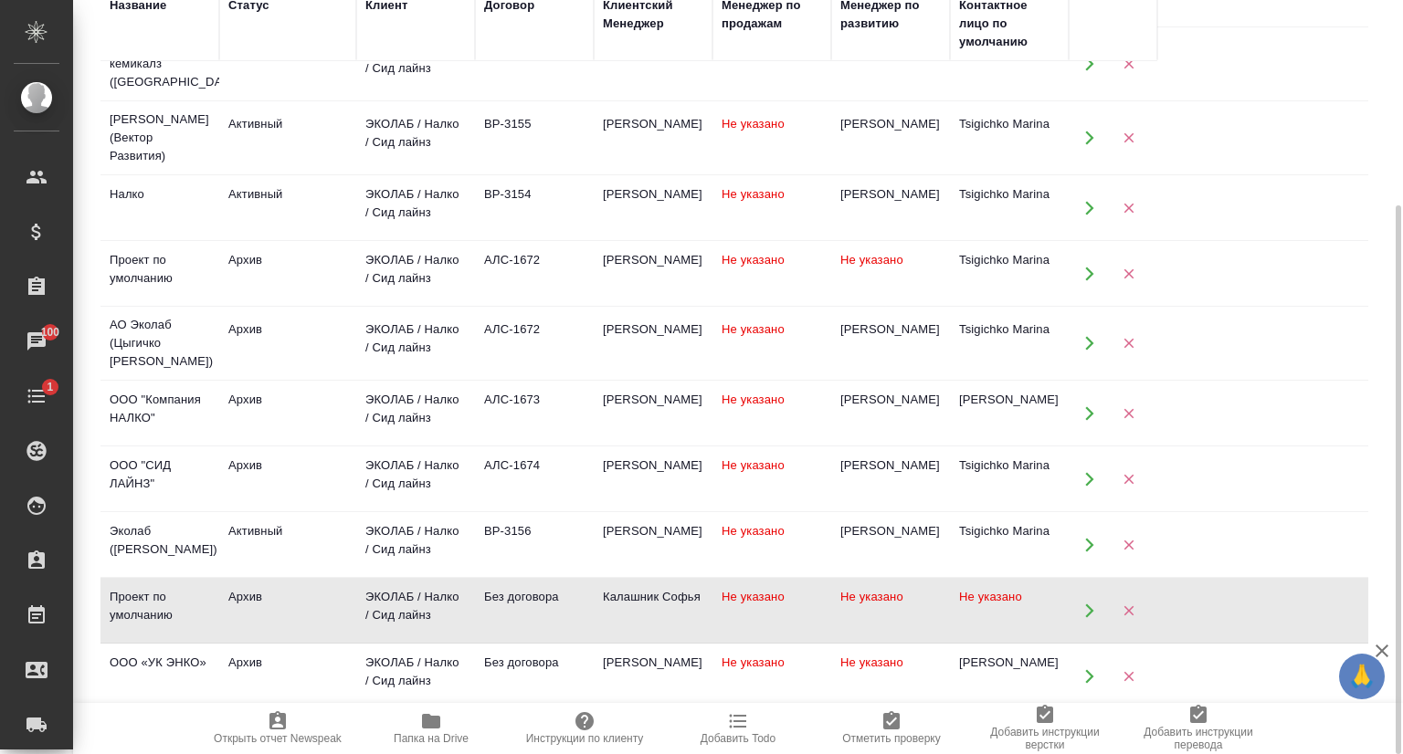
click at [881, 608] on td "Не указано" at bounding box center [890, 611] width 119 height 64
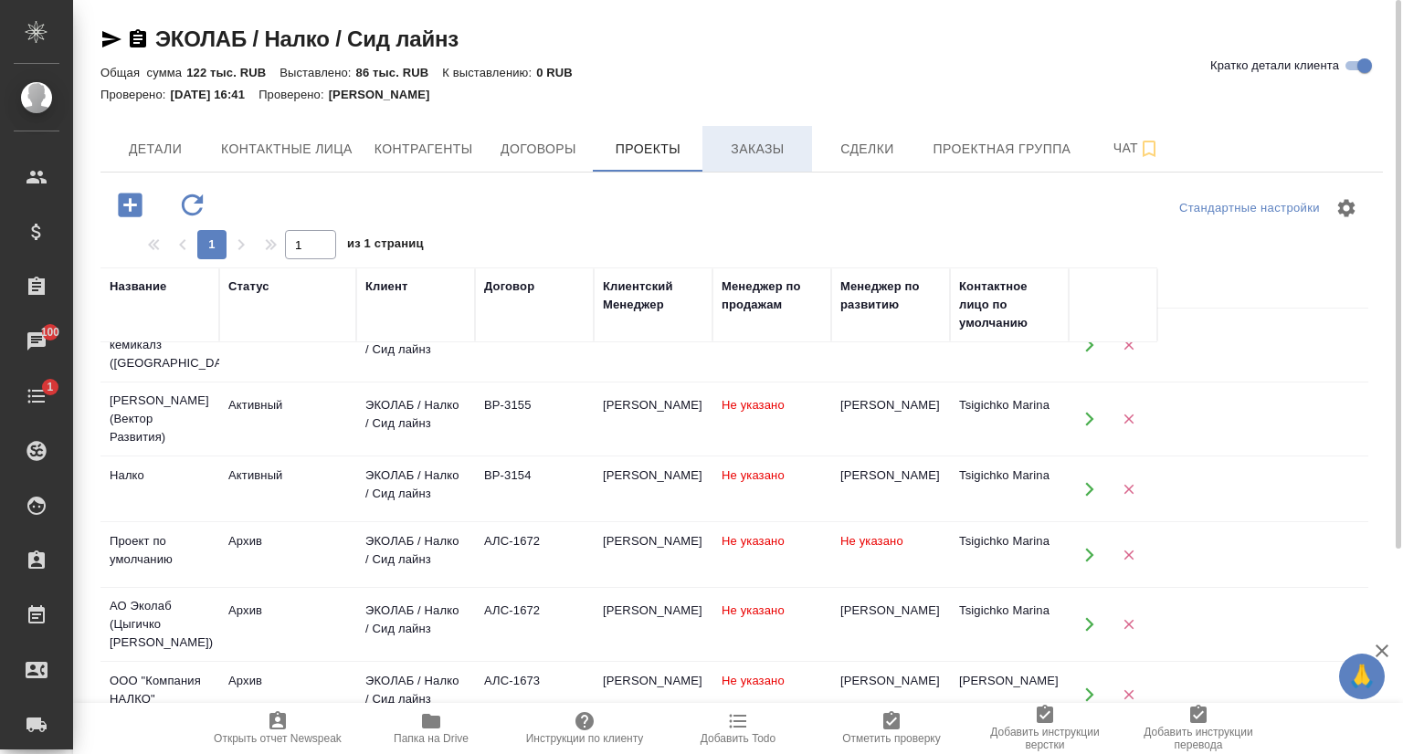
click at [748, 159] on span "Заказы" at bounding box center [757, 149] width 88 height 23
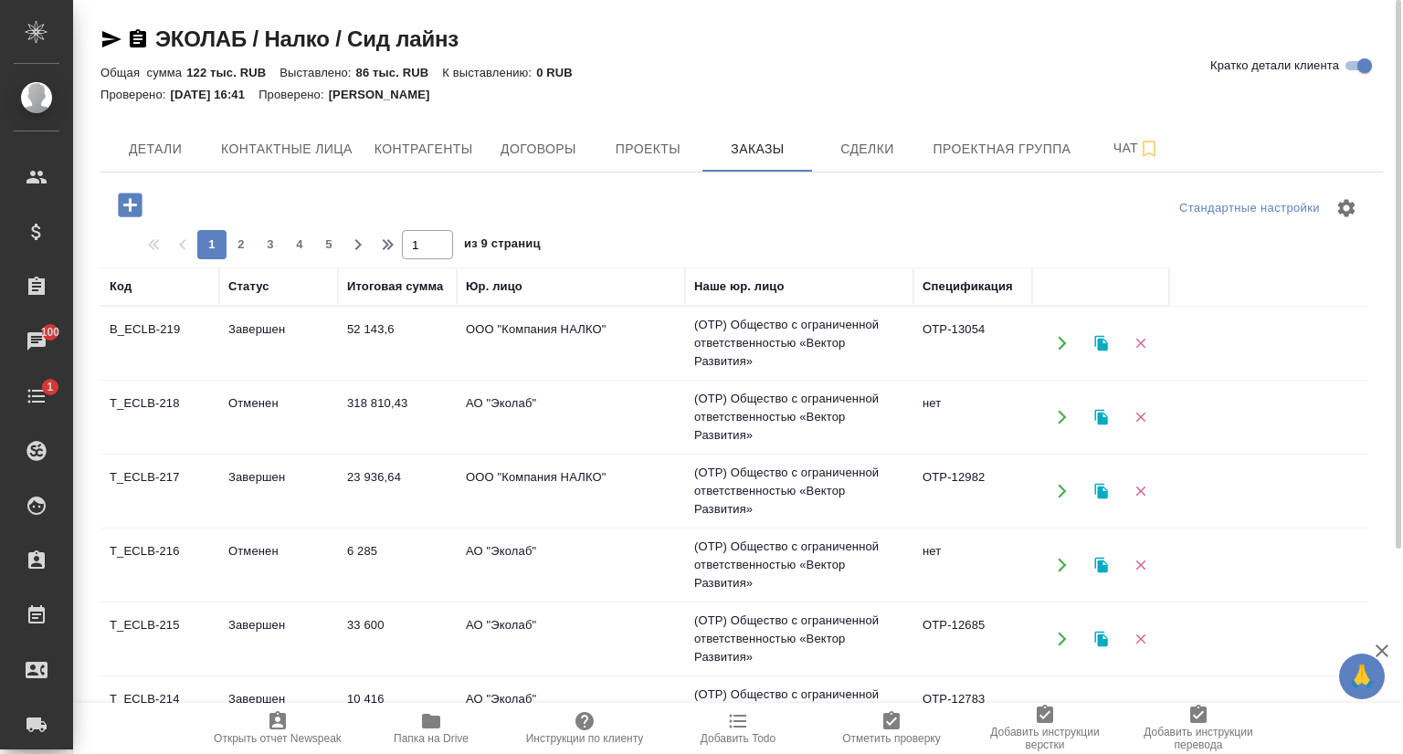
click at [157, 333] on td "B_ECLB-219" at bounding box center [159, 343] width 119 height 64
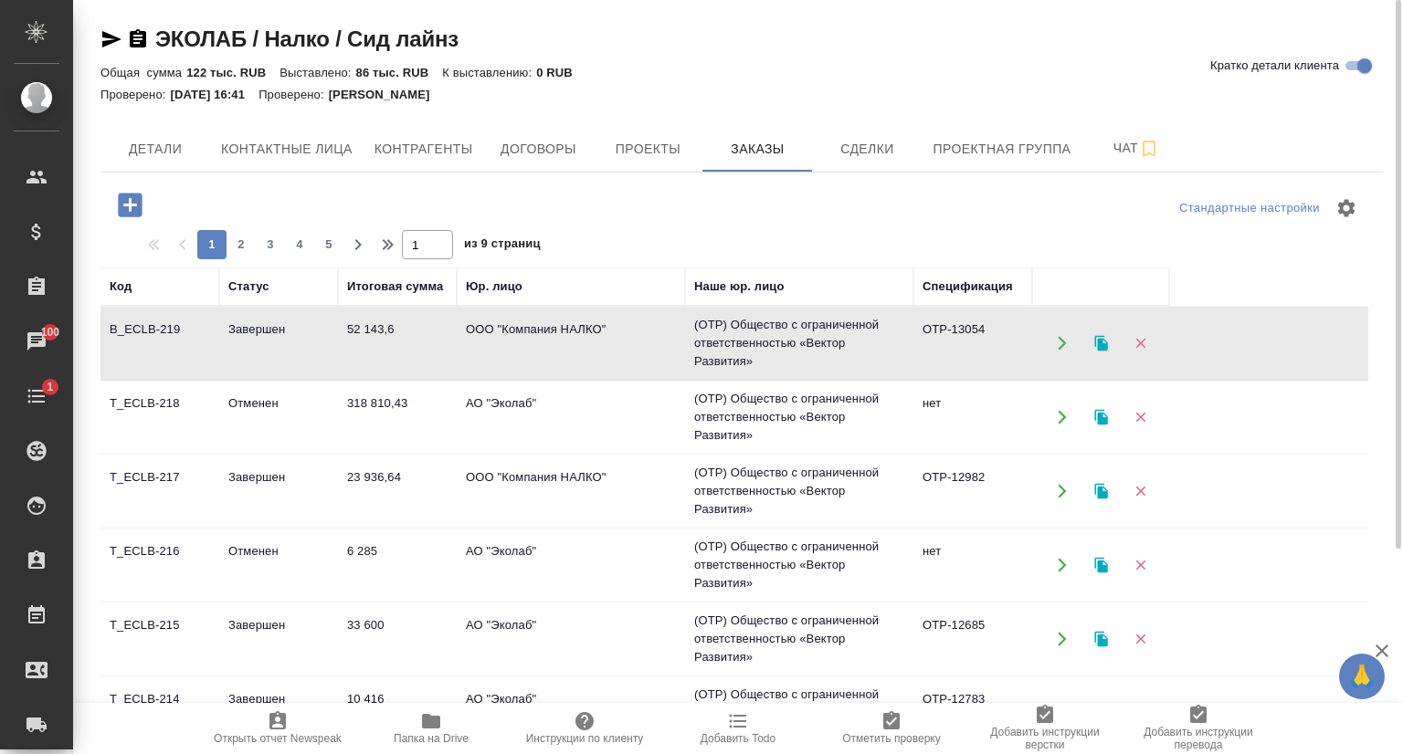
click at [157, 333] on td "B_ECLB-219" at bounding box center [159, 343] width 119 height 64
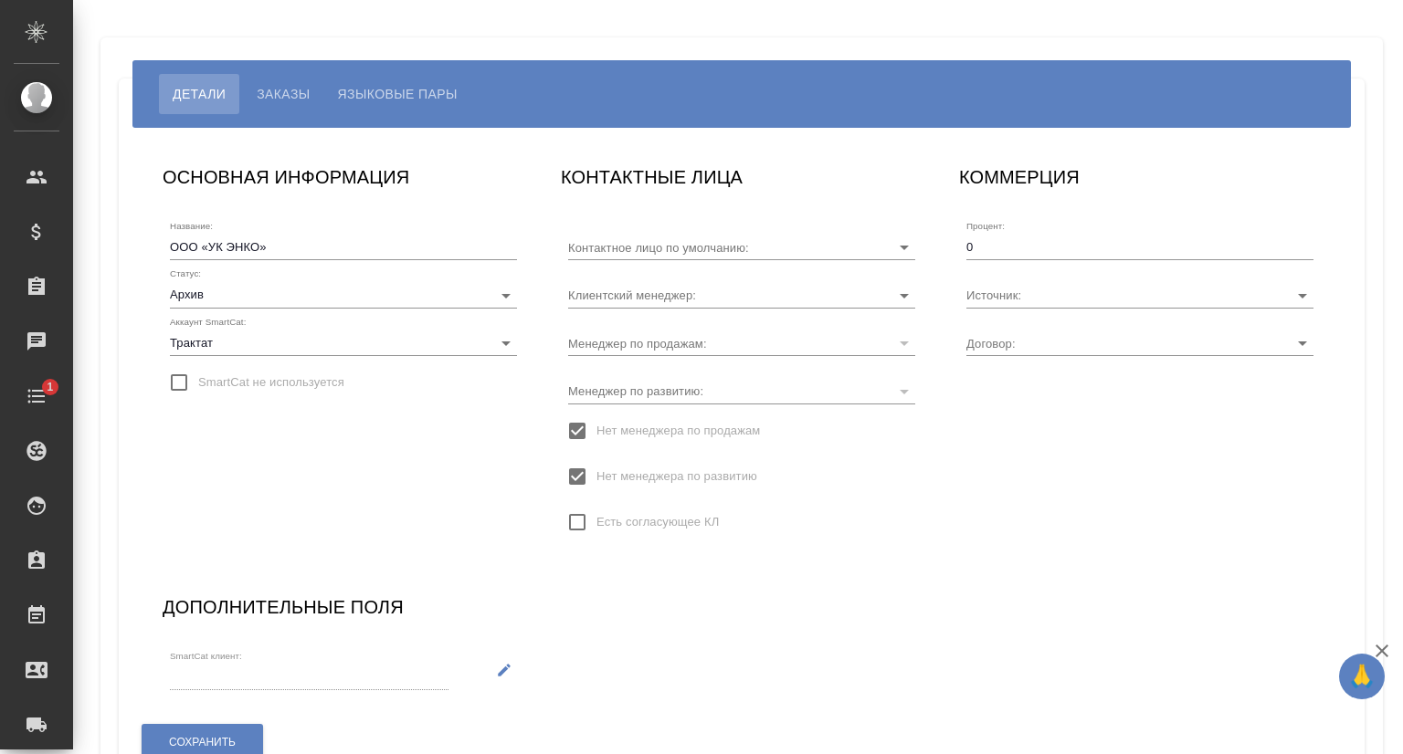
type input "[PERSON_NAME]"
type input "Без договора"
type input "[PERSON_NAME]"
click at [267, 111] on button "Заказы" at bounding box center [283, 94] width 80 height 40
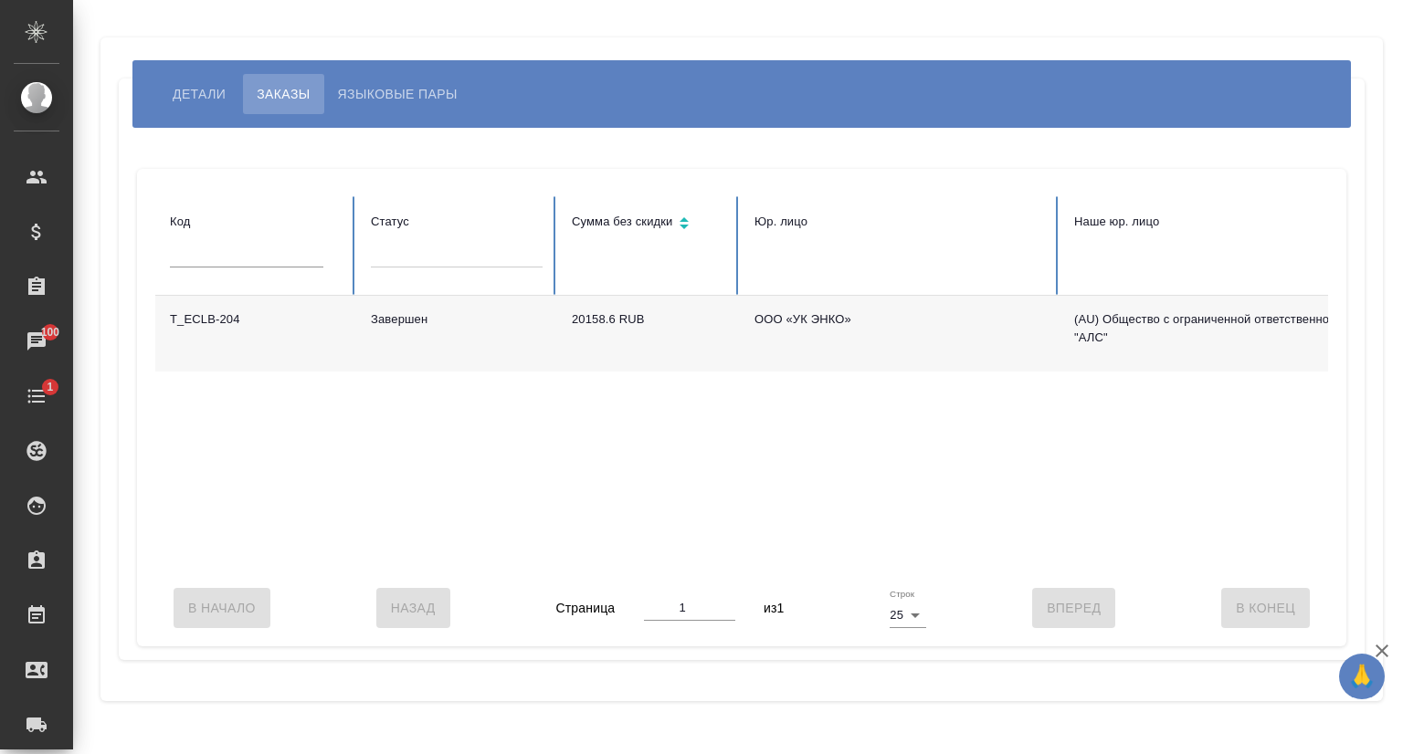
click at [237, 315] on td "T_ECLB-204" at bounding box center [255, 334] width 201 height 76
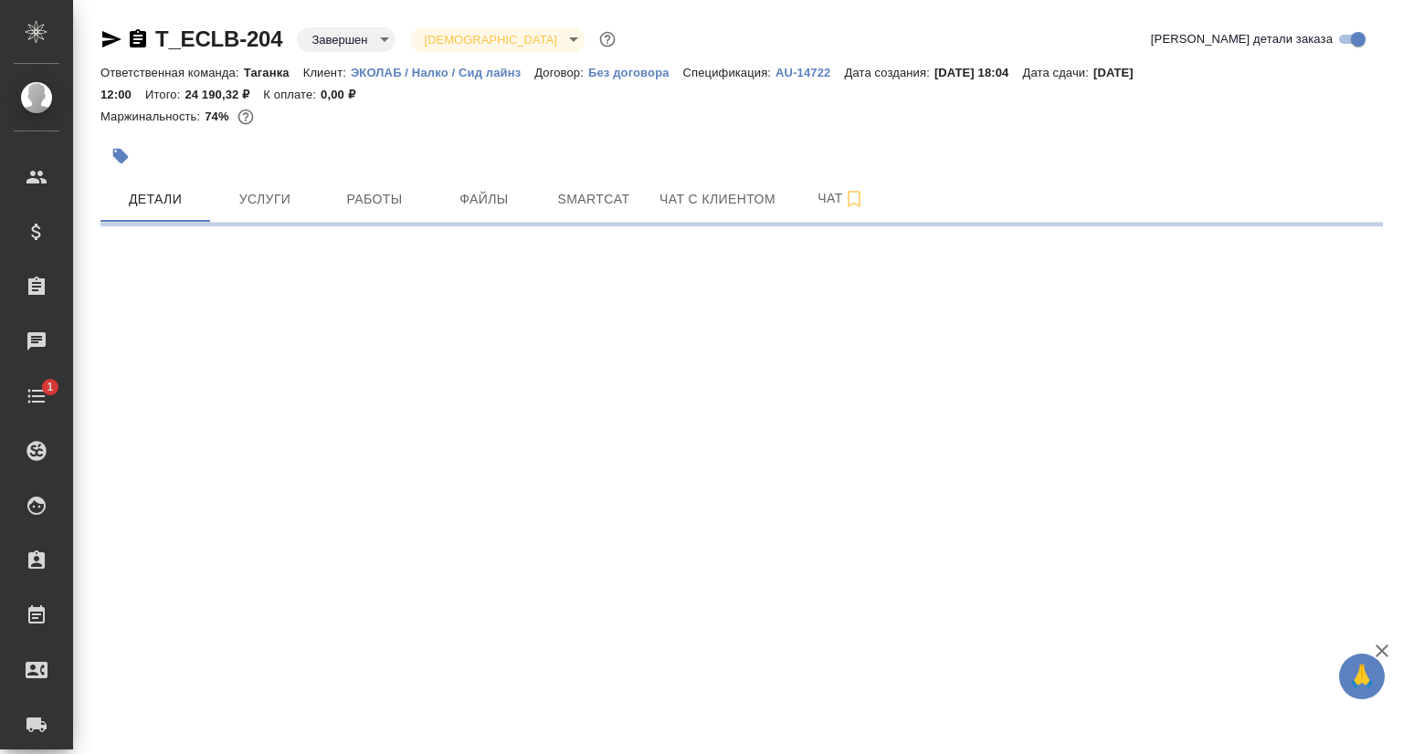
select select "RU"
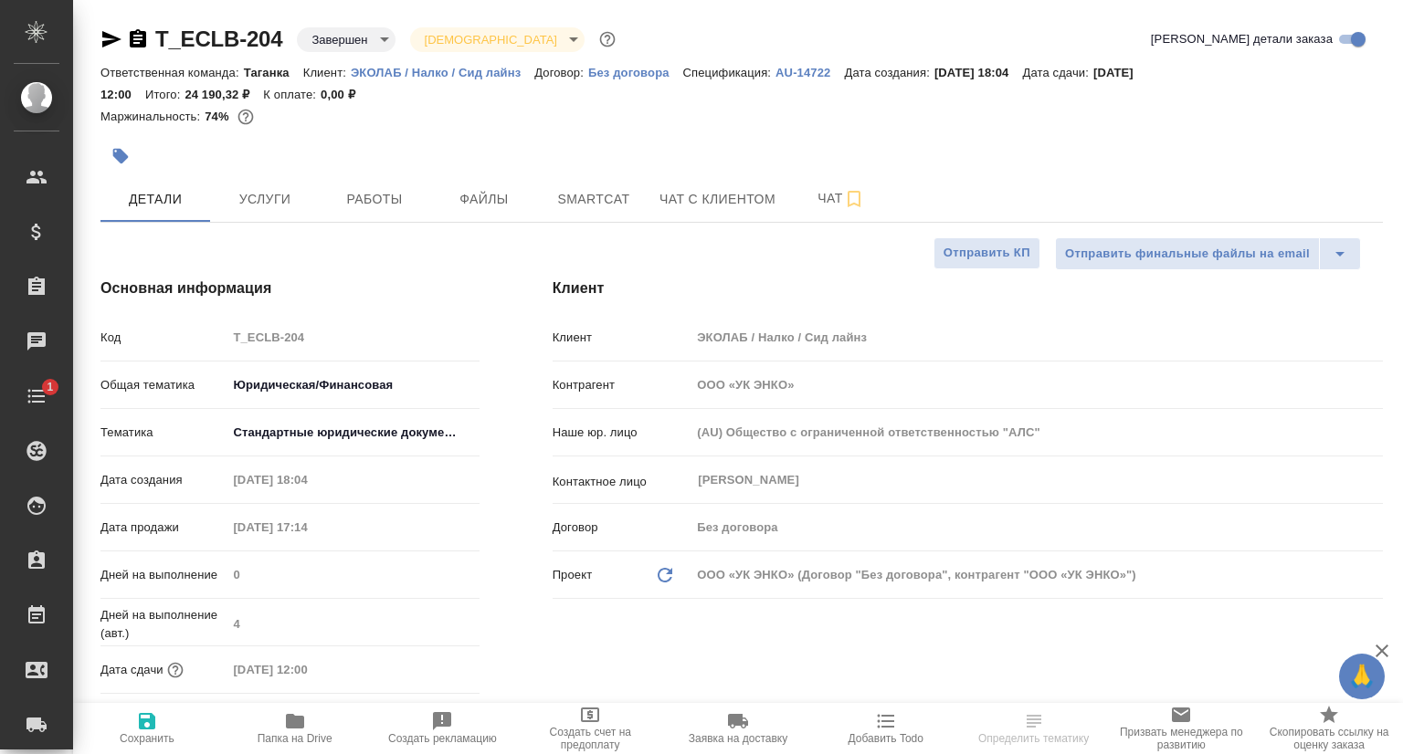
type textarea "x"
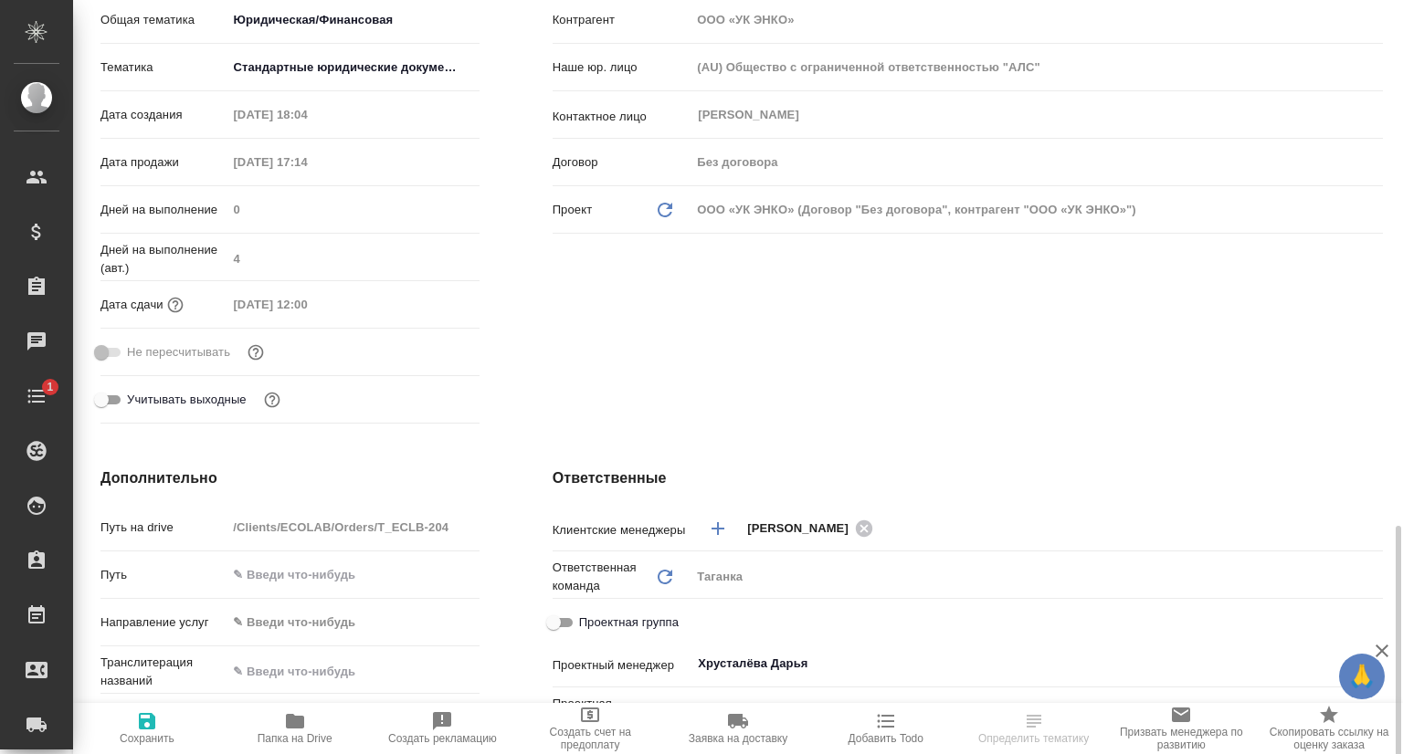
scroll to position [913, 0]
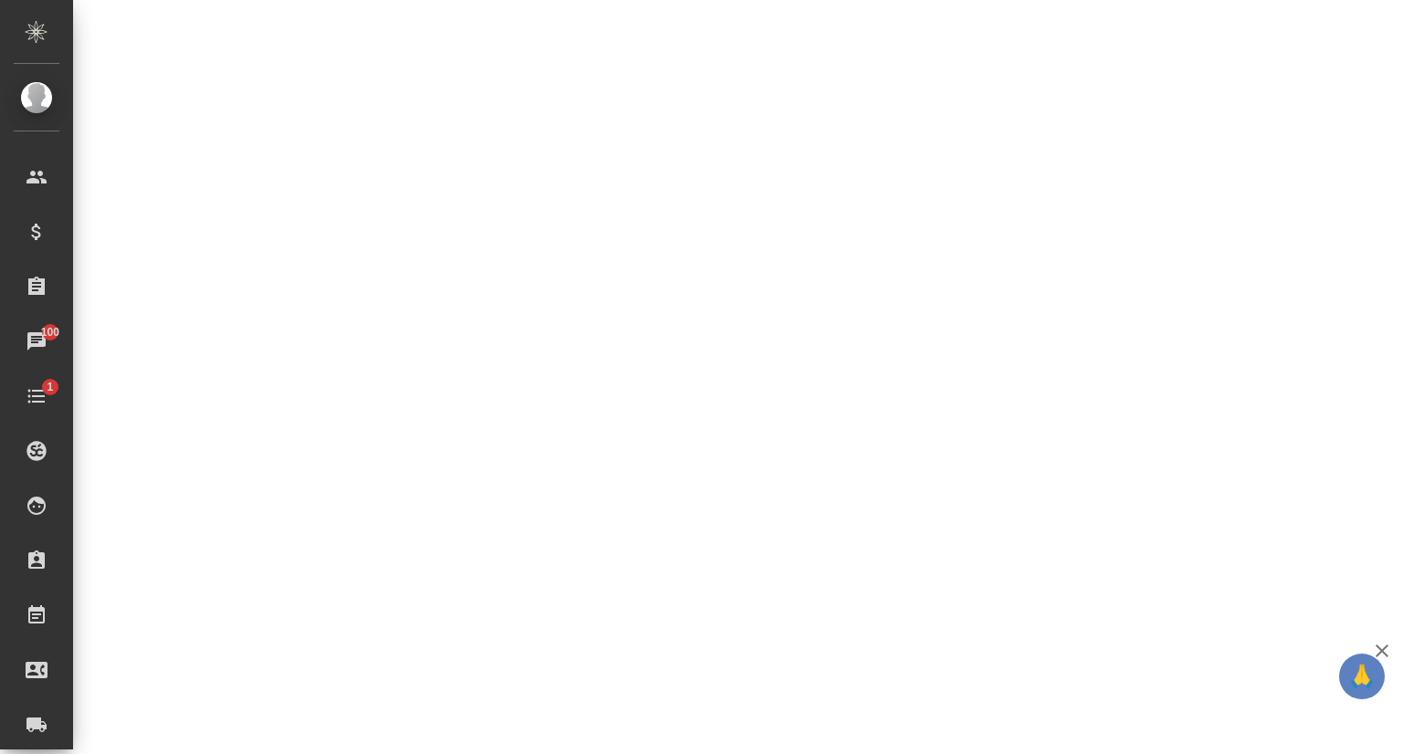
select select "RU"
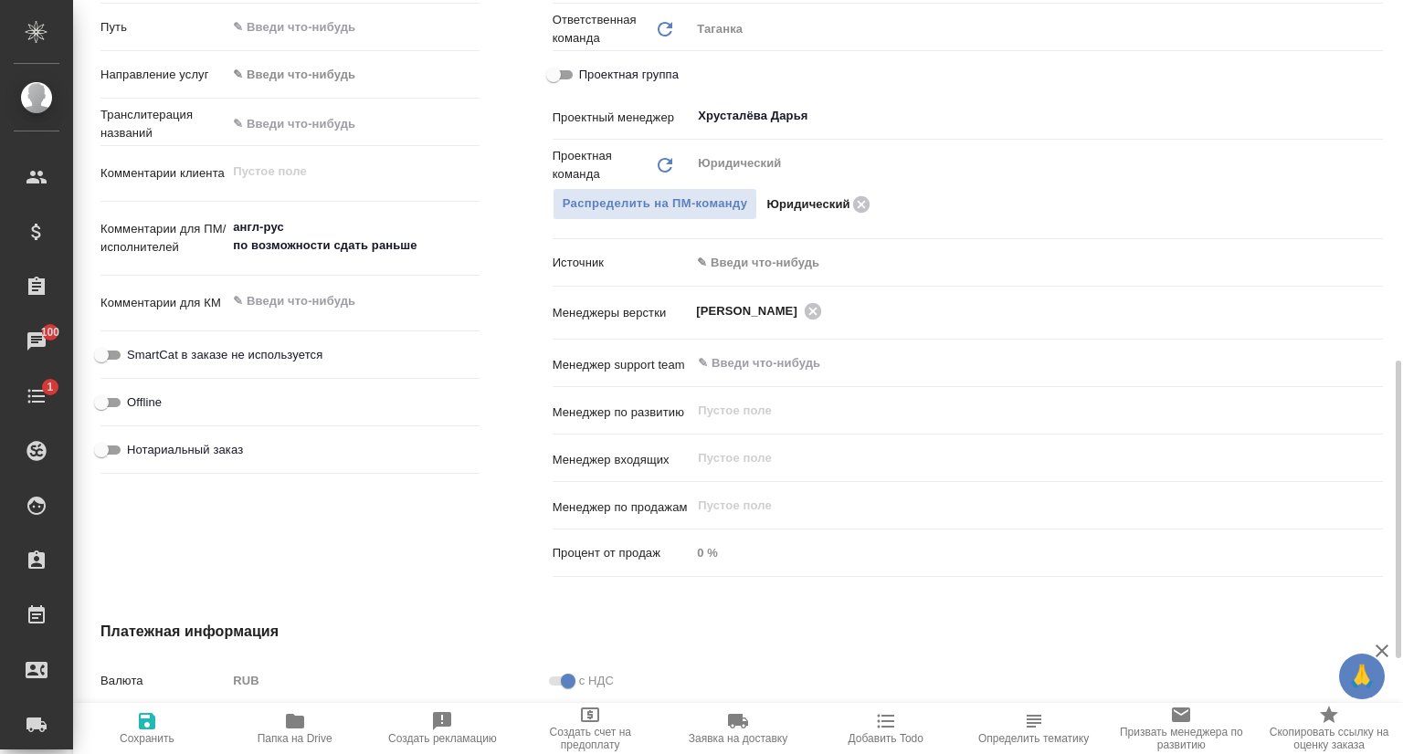
type textarea "x"
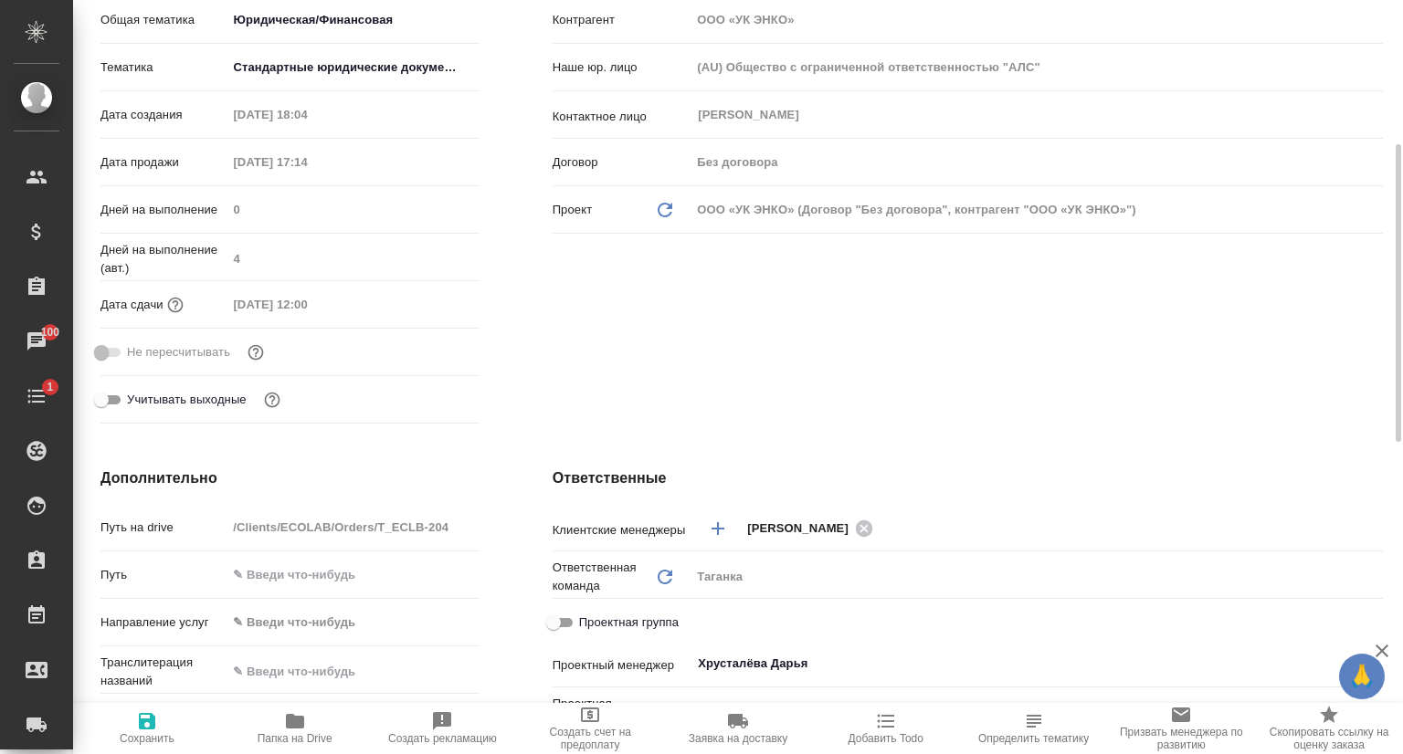
scroll to position [0, 0]
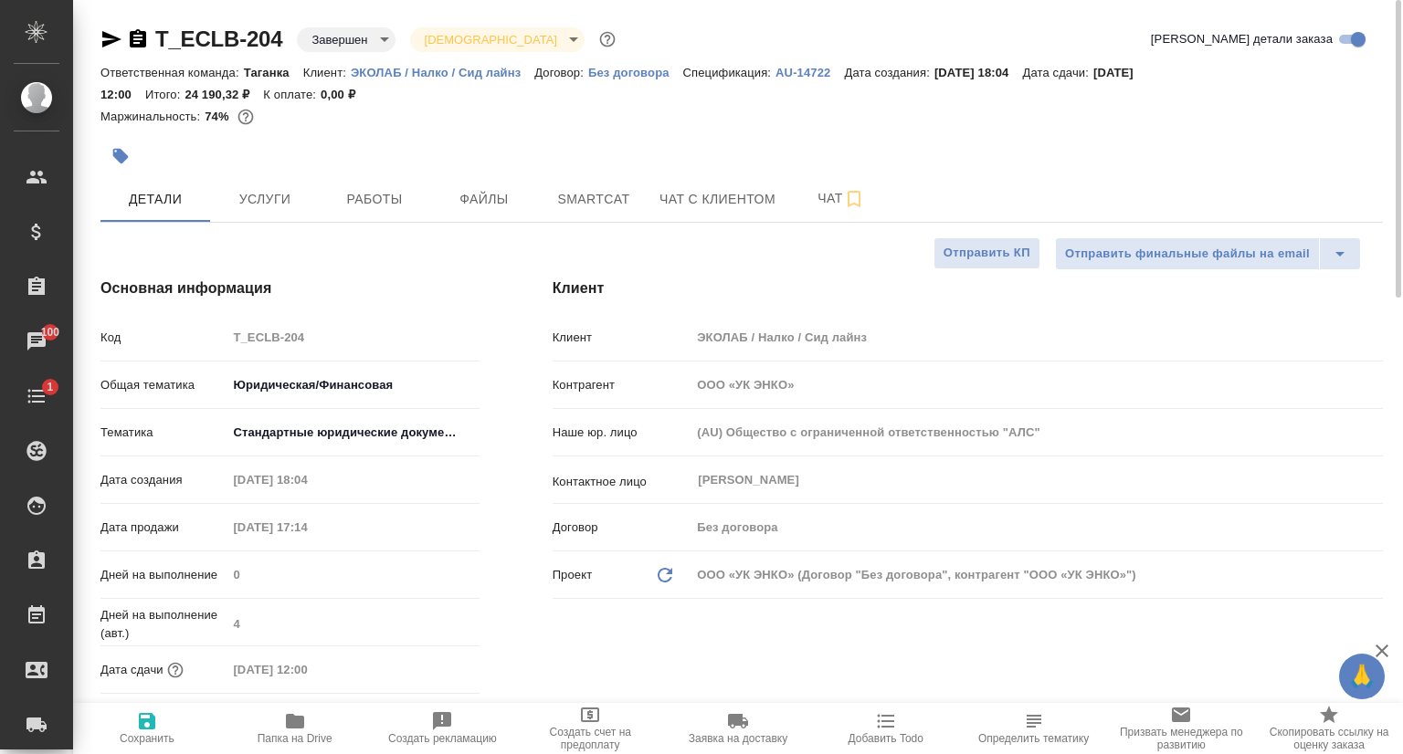
type textarea "x"
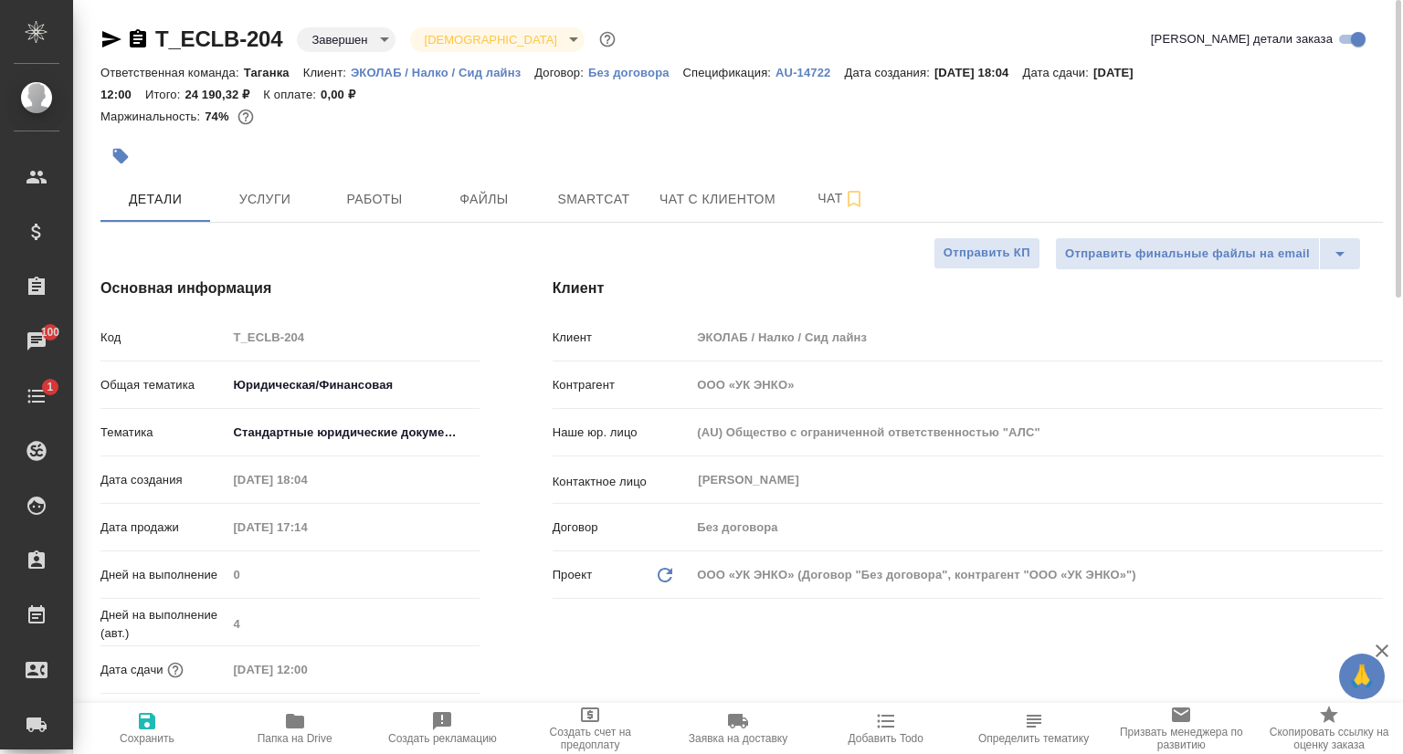
type textarea "x"
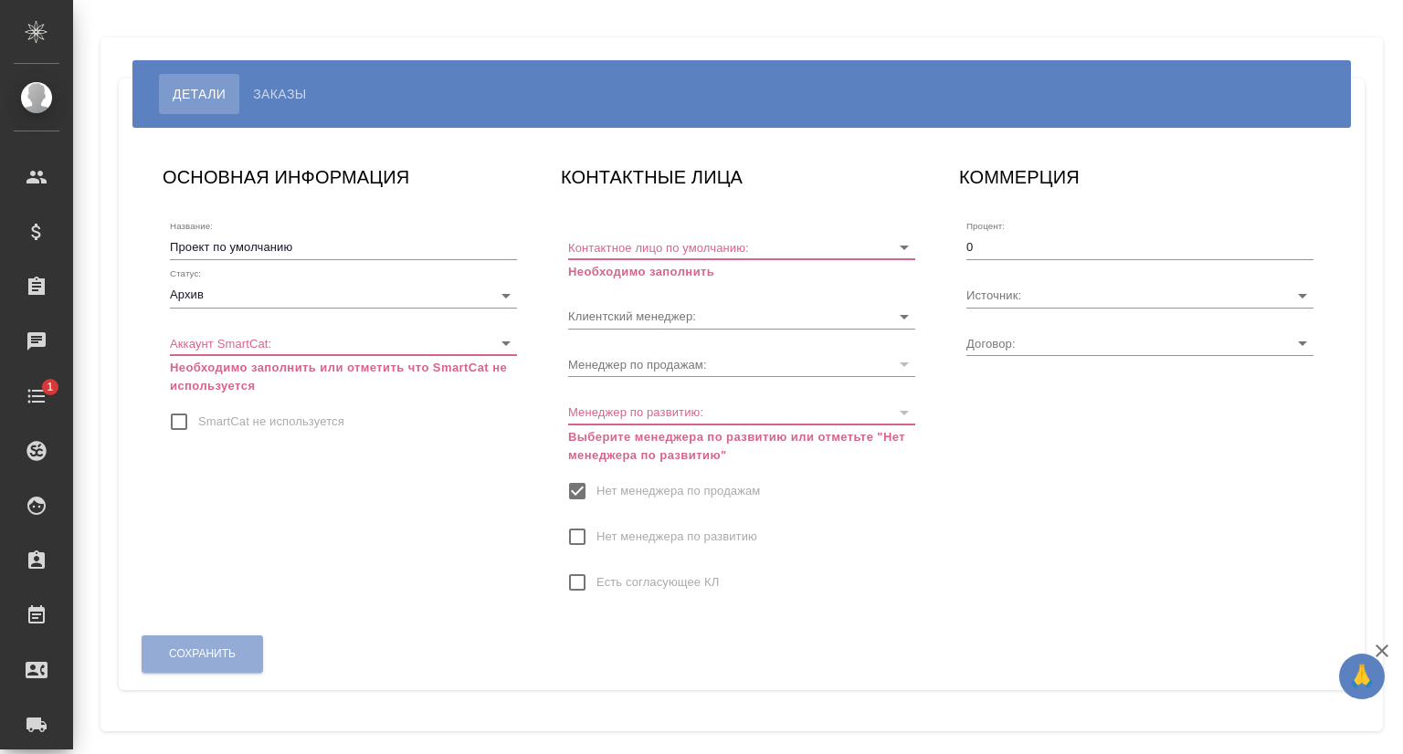
type input "Без договора"
type input "Калашник Софья"
click at [296, 86] on span "Заказы" at bounding box center [279, 94] width 53 height 22
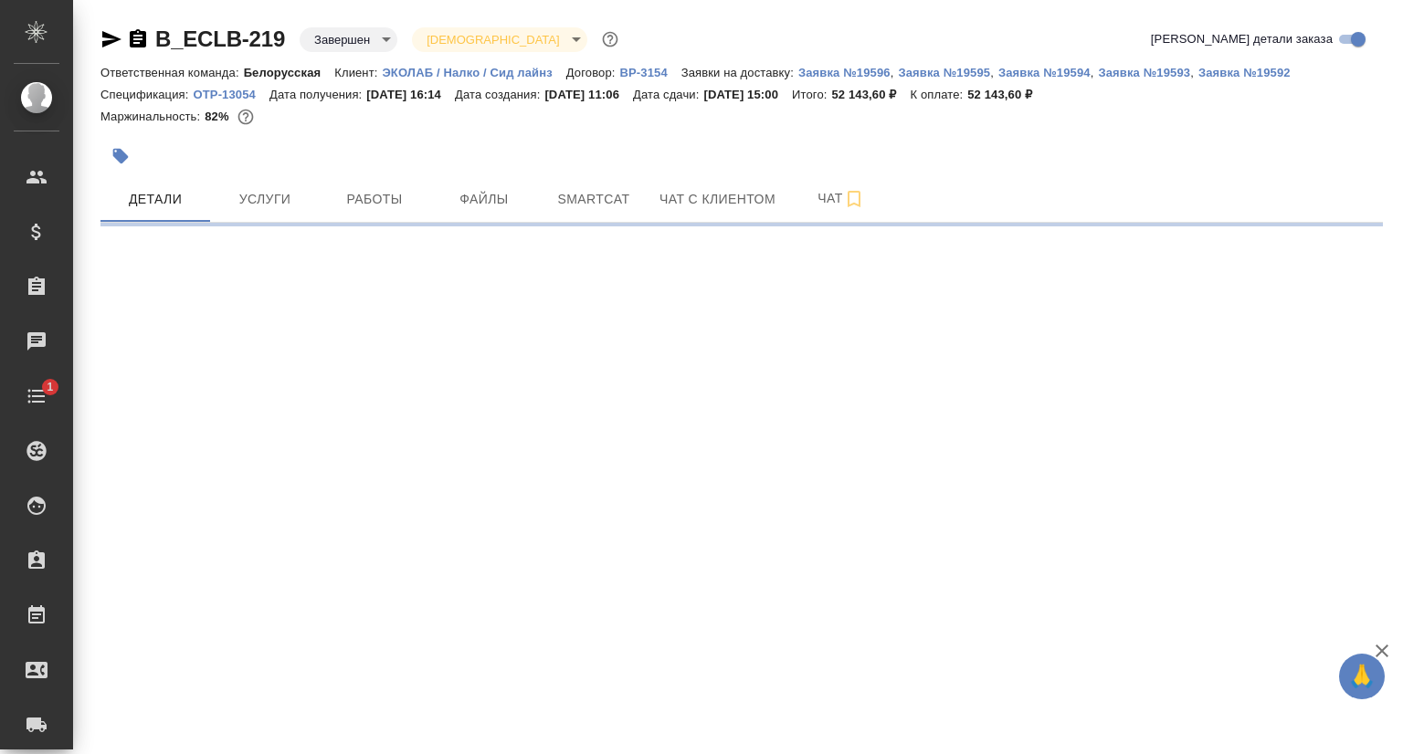
select select "RU"
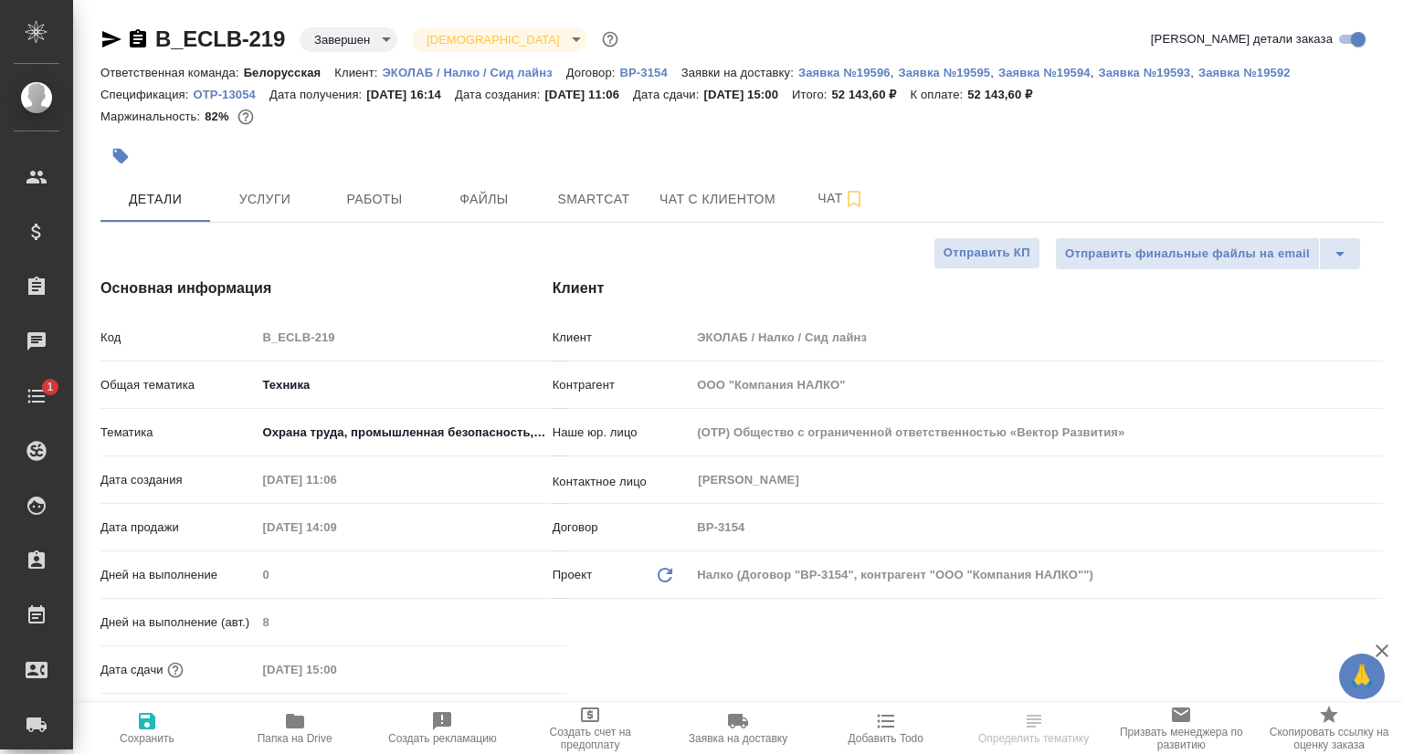
type textarea "x"
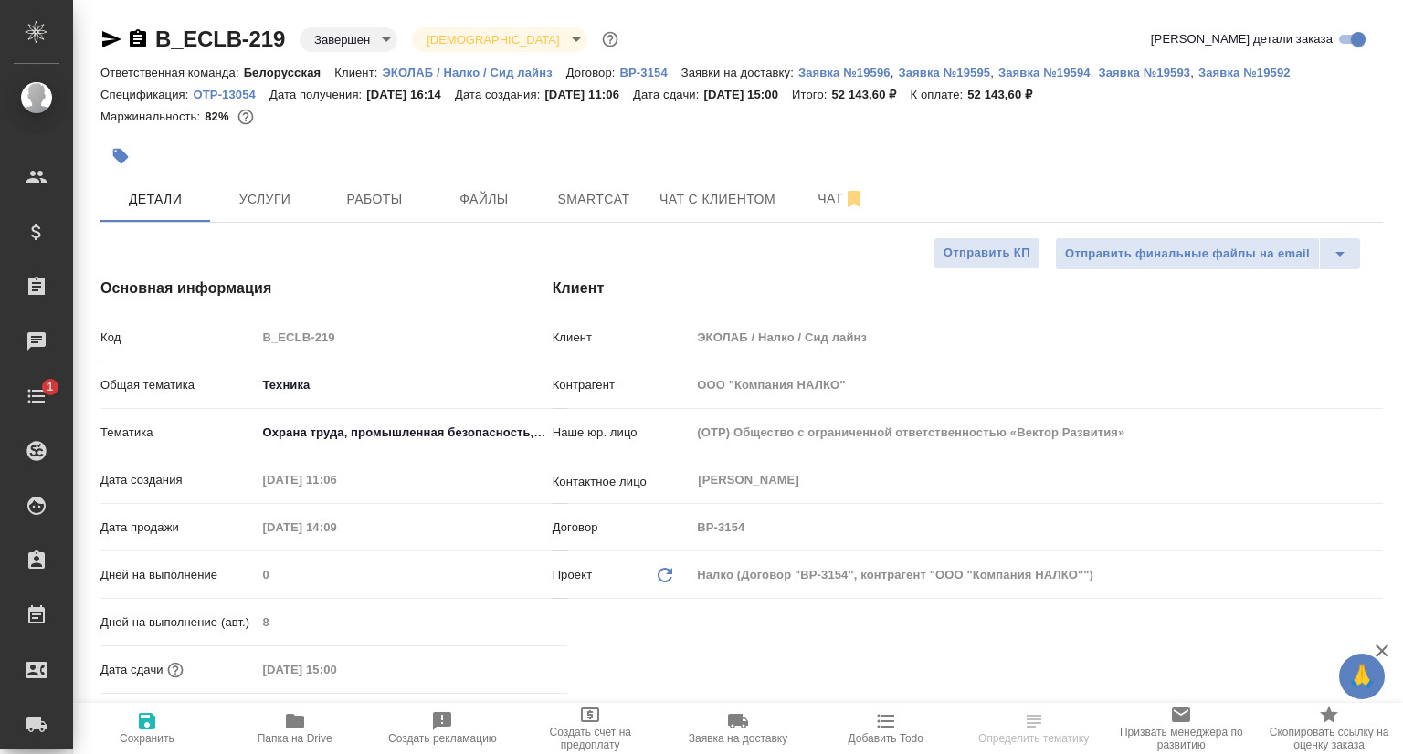
type textarea "x"
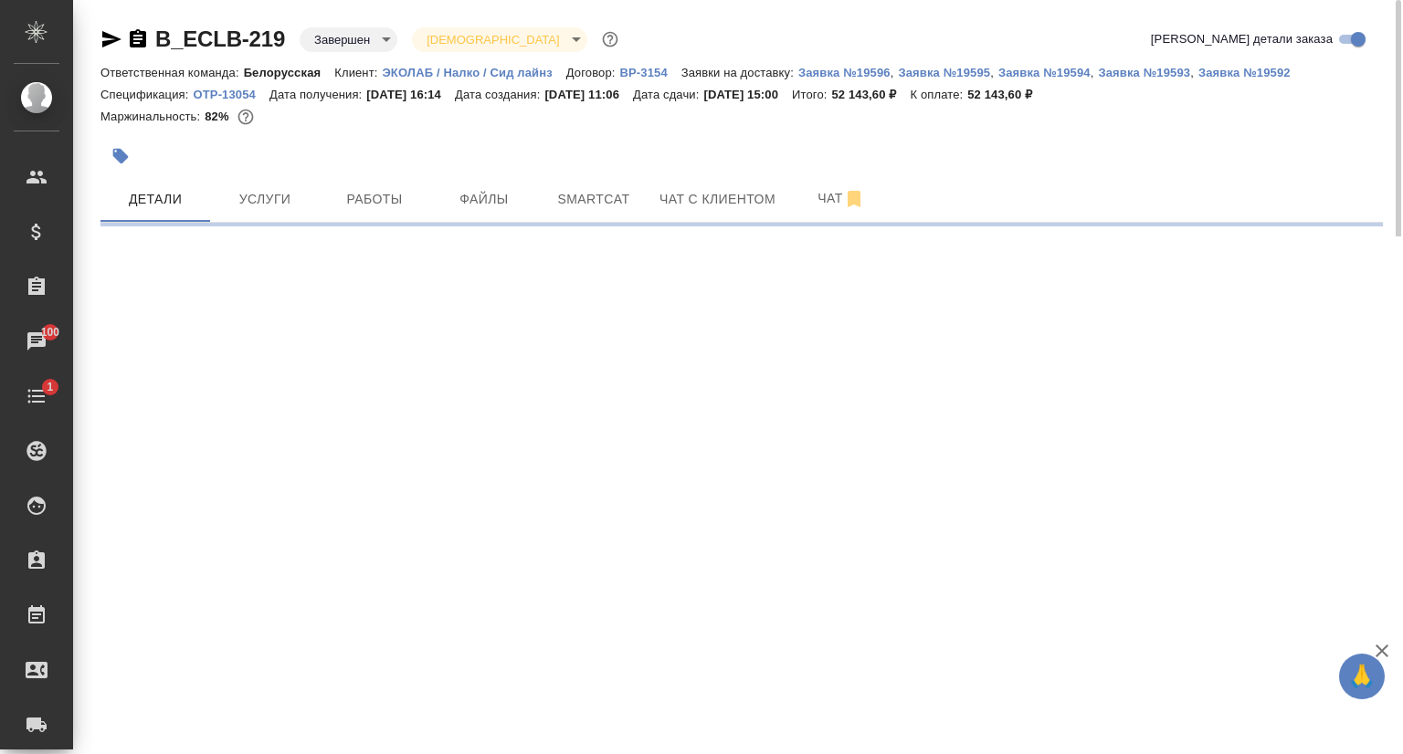
select select "RU"
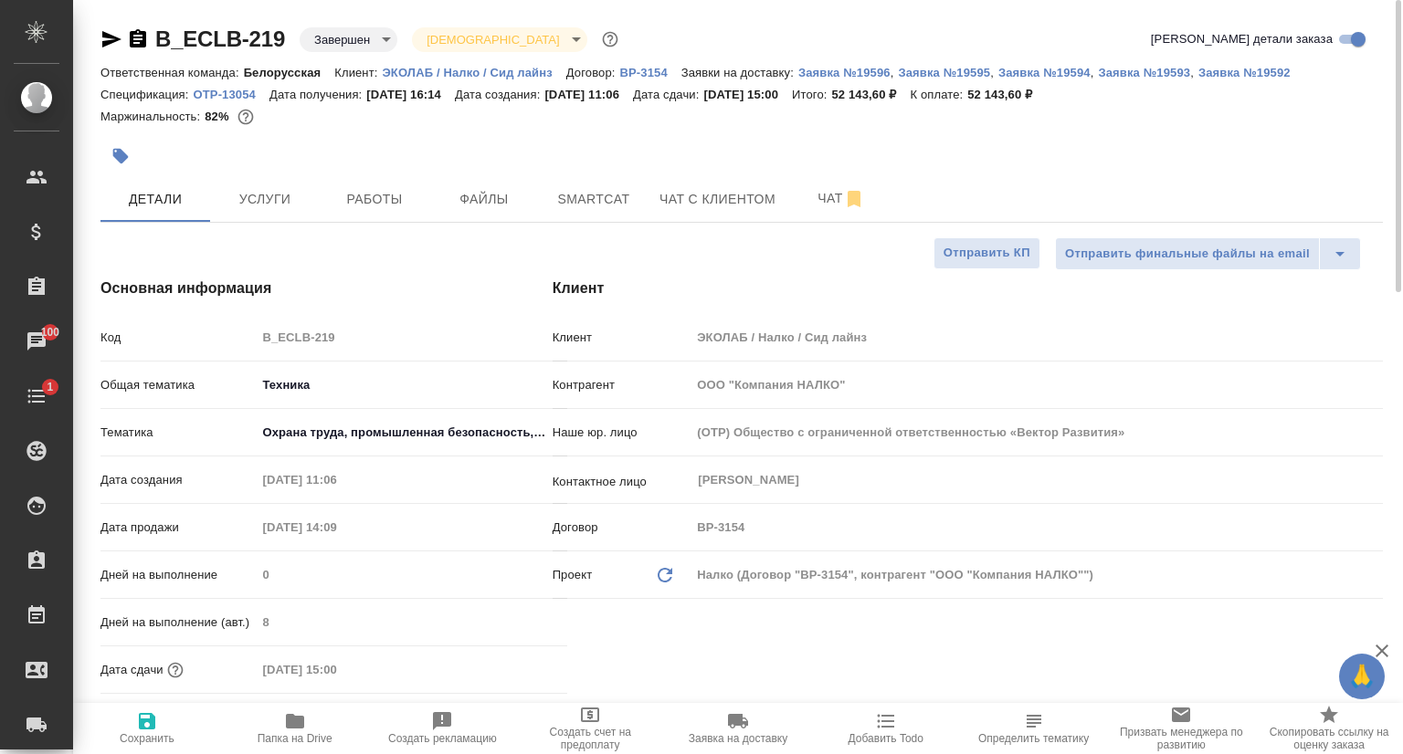
type textarea "x"
click at [102, 44] on icon "button" at bounding box center [111, 39] width 22 height 22
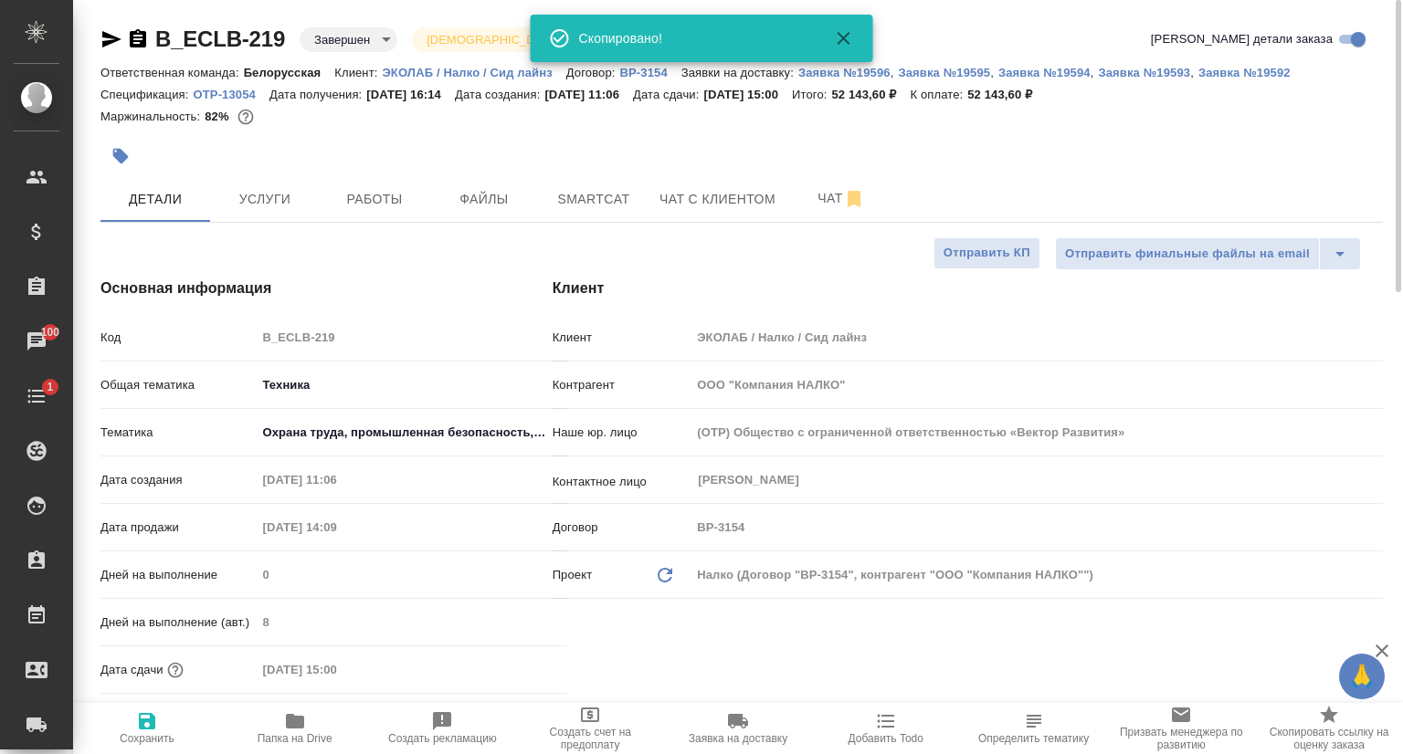
type textarea "x"
